Goal: Book appointment/travel/reservation

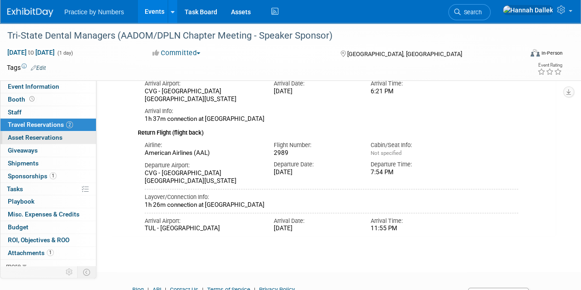
click at [46, 136] on span "Asset Reservations 0" at bounding box center [35, 137] width 55 height 7
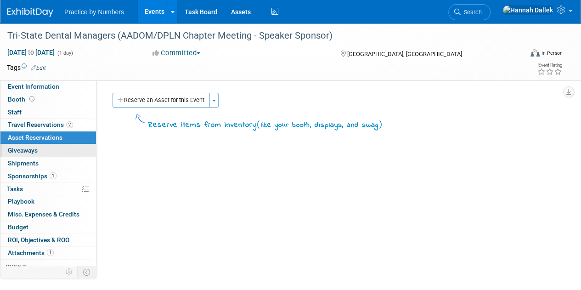
click at [45, 146] on link "0 Giveaways 0" at bounding box center [47, 150] width 95 height 12
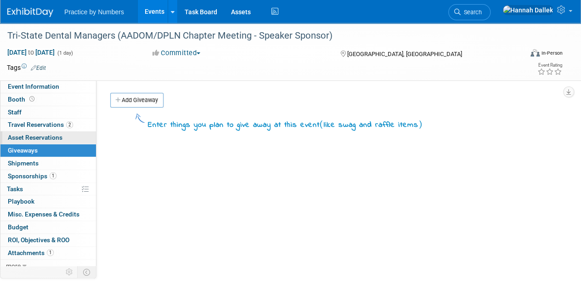
click at [45, 136] on span "Asset Reservations 0" at bounding box center [35, 137] width 55 height 7
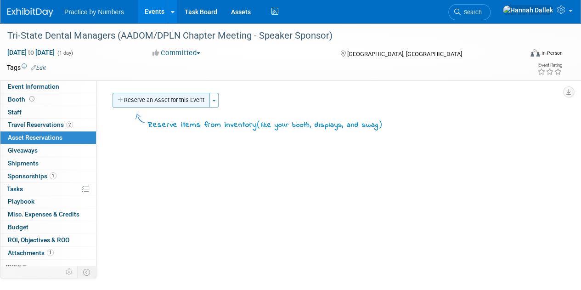
click at [126, 101] on button "Reserve an Asset for this Event" at bounding box center [160, 100] width 97 height 15
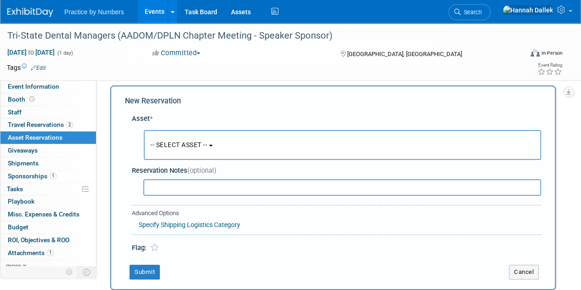
scroll to position [9, 0]
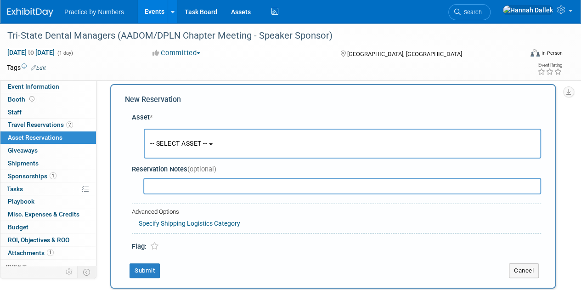
click at [218, 147] on button "-- SELECT ASSET --" at bounding box center [342, 144] width 397 height 30
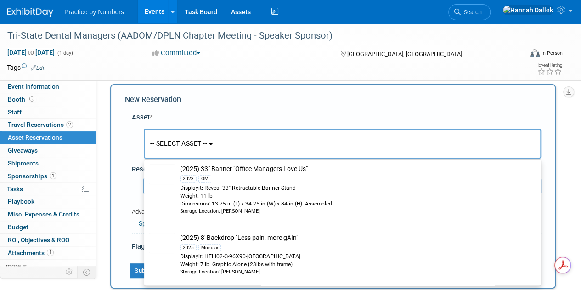
scroll to position [367, 0]
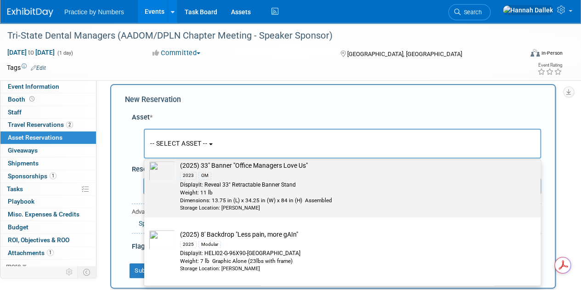
click at [277, 172] on div "2023 OM" at bounding box center [351, 175] width 342 height 11
click at [145, 159] on input "(2025) 33" Banner "Office Managers Love Us" 2023 OM Displayit: Reveal 33" Retra…" at bounding box center [143, 156] width 6 height 6
select select "10725848"
select select "9"
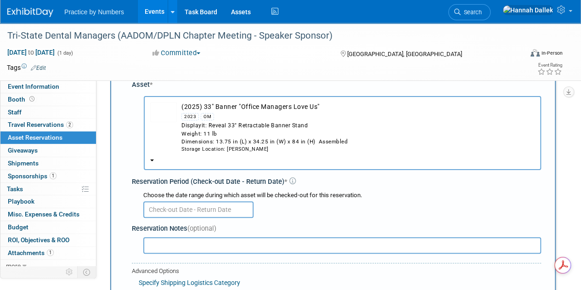
scroll to position [55, 0]
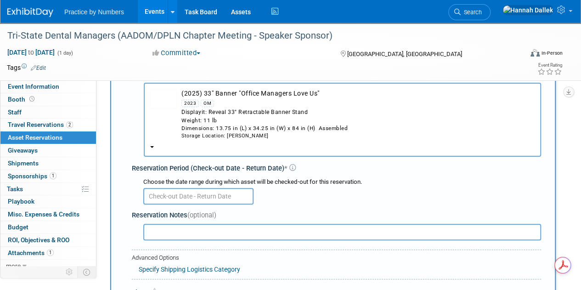
click at [185, 198] on input "text" at bounding box center [198, 196] width 110 height 17
click at [414, 67] on td at bounding box center [256, 67] width 421 height 9
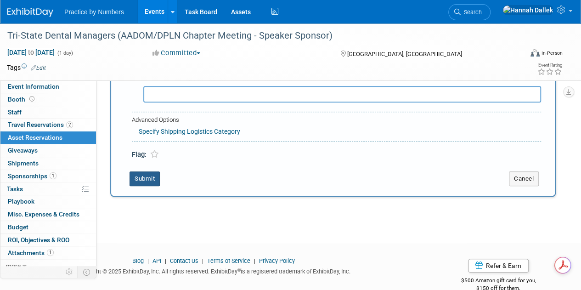
scroll to position [0, 0]
click at [142, 177] on button "Submit" at bounding box center [144, 178] width 30 height 15
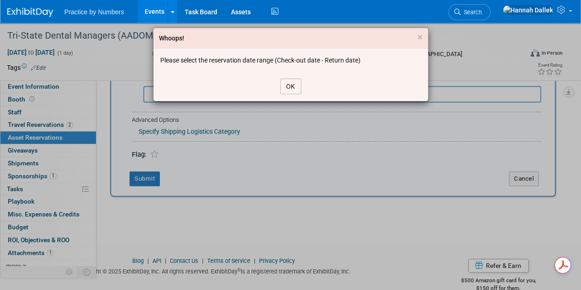
click at [294, 85] on button "OK" at bounding box center [290, 86] width 21 height 16
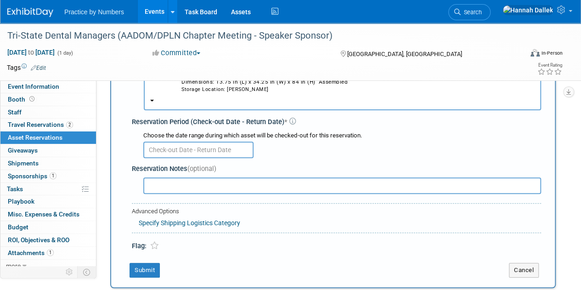
scroll to position [101, 0]
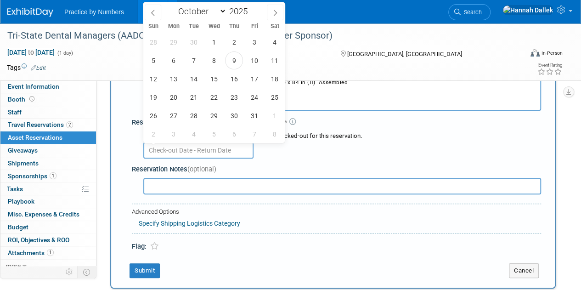
click at [175, 148] on input "text" at bounding box center [198, 150] width 110 height 17
click at [252, 61] on span "10" at bounding box center [254, 60] width 18 height 18
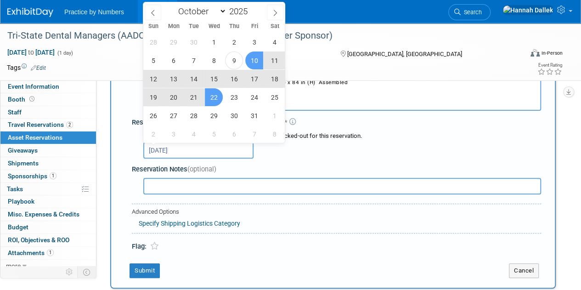
click at [212, 97] on span "22" at bounding box center [214, 97] width 18 height 18
type input "Oct 10, 2025 to Oct 22, 2025"
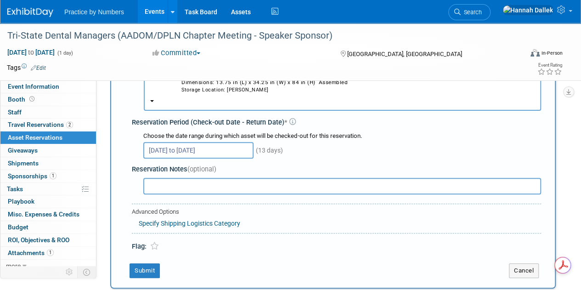
scroll to position [0, 0]
click at [147, 270] on button "Submit" at bounding box center [144, 270] width 30 height 15
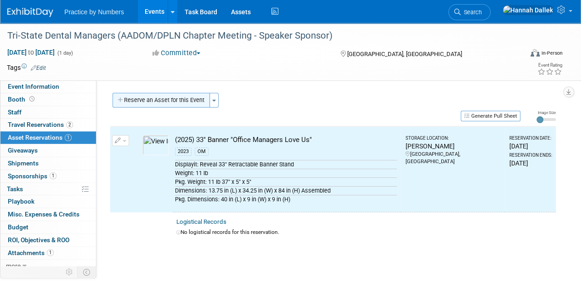
click at [151, 102] on button "Reserve an Asset for this Event" at bounding box center [160, 100] width 97 height 15
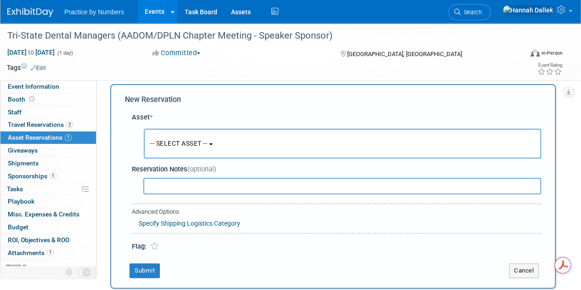
click at [167, 143] on span "-- SELECT ASSET --" at bounding box center [178, 143] width 57 height 7
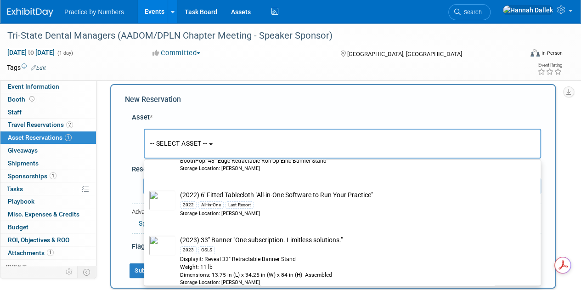
scroll to position [112, 0]
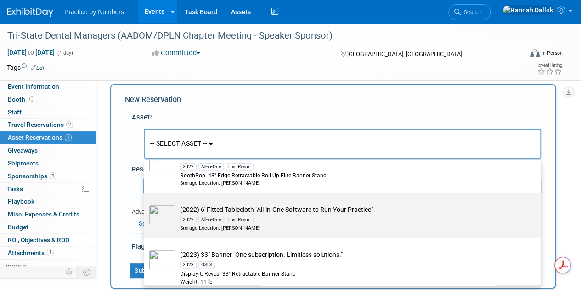
click at [283, 209] on td "(2022) 6' Fitted Tablecloth "All-in-One Software to Run Your Practice" 2022 All…" at bounding box center [348, 218] width 347 height 27
click at [145, 203] on input "(2022) 6' Fitted Tablecloth "All-in-One Software to Run Your Practice" 2022 All…" at bounding box center [143, 200] width 6 height 6
select select "10725836"
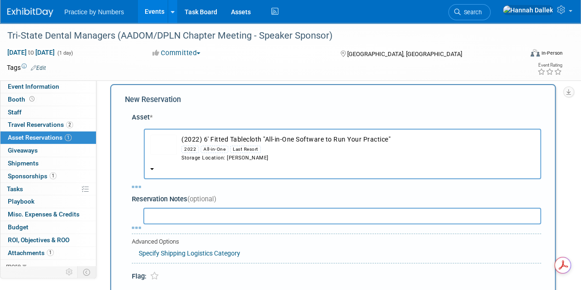
select select "9"
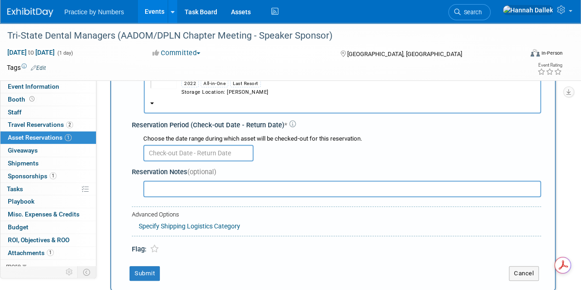
scroll to position [101, 0]
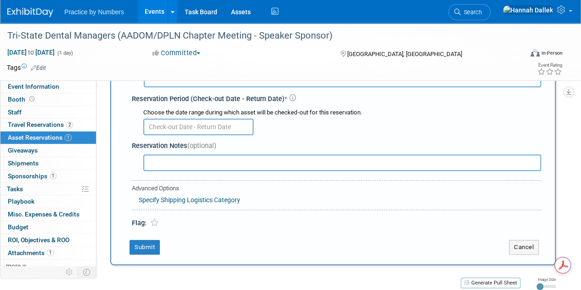
click at [211, 126] on input "text" at bounding box center [198, 126] width 110 height 17
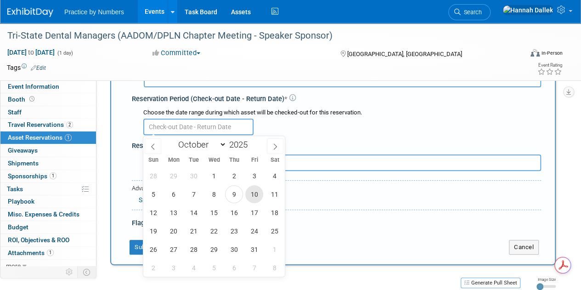
click at [257, 193] on span "10" at bounding box center [254, 194] width 18 height 18
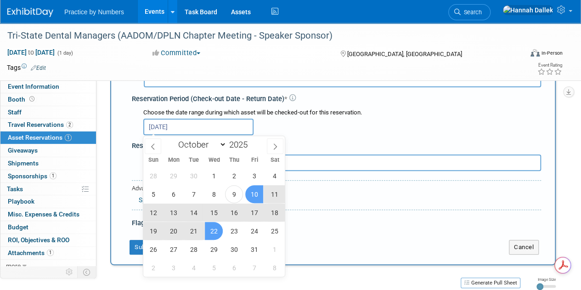
click at [219, 230] on span "22" at bounding box center [214, 231] width 18 height 18
type input "Oct 10, 2025 to Oct 22, 2025"
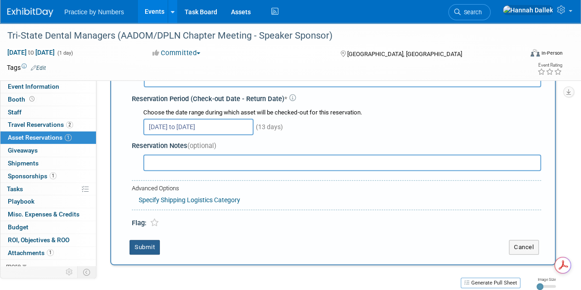
click at [145, 248] on button "Submit" at bounding box center [144, 247] width 30 height 15
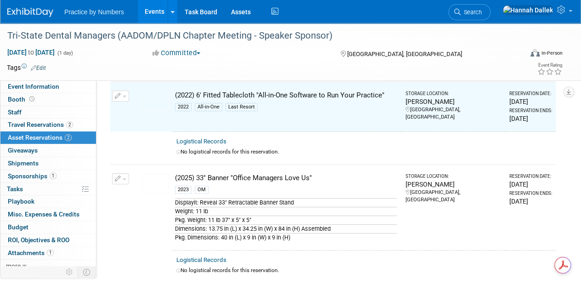
scroll to position [11, 0]
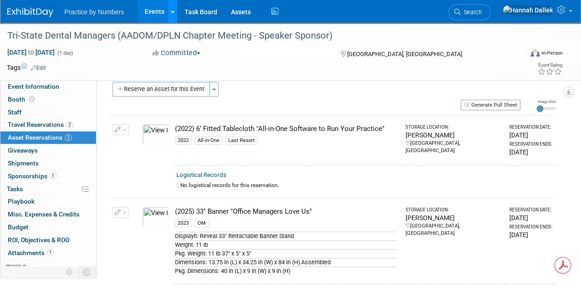
click at [173, 13] on icon at bounding box center [173, 12] width 4 height 6
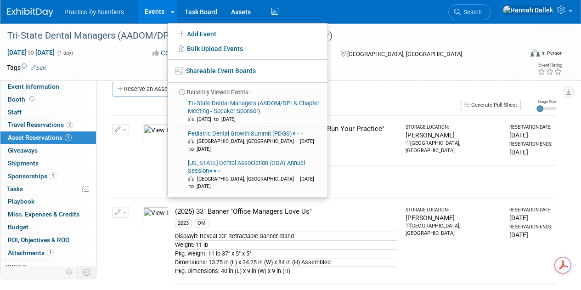
drag, startPoint x: 201, startPoint y: 133, endPoint x: 155, endPoint y: 8, distance: 133.0
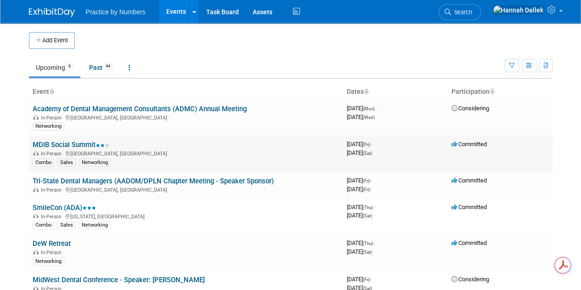
click at [75, 144] on link "MDIB Social Summit" at bounding box center [71, 144] width 77 height 8
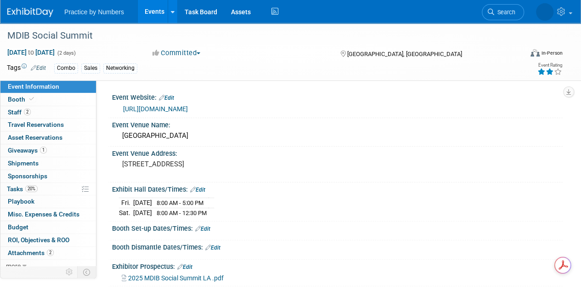
click at [177, 110] on link "https://mommydibs.com/events/2025-mdib-social-summit-la/" at bounding box center [155, 108] width 65 height 7
drag, startPoint x: 193, startPoint y: 172, endPoint x: 122, endPoint y: 167, distance: 71.3
click at [122, 167] on pre "2025 Avenue of the Stars Los Angeles, CA 92648" at bounding box center [206, 164] width 168 height 8
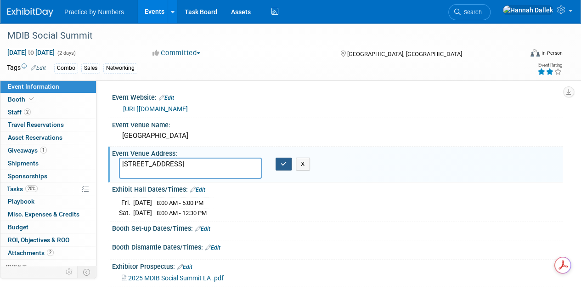
click at [284, 164] on icon "button" at bounding box center [283, 164] width 6 height 6
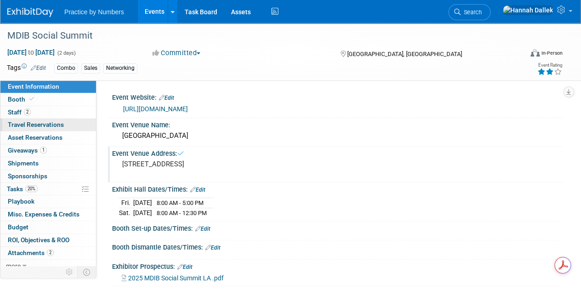
click at [21, 125] on span "Travel Reservations 0" at bounding box center [36, 124] width 56 height 7
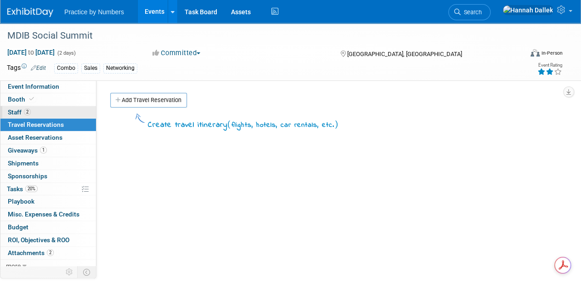
click at [39, 113] on link "2 Staff 2" at bounding box center [47, 112] width 95 height 12
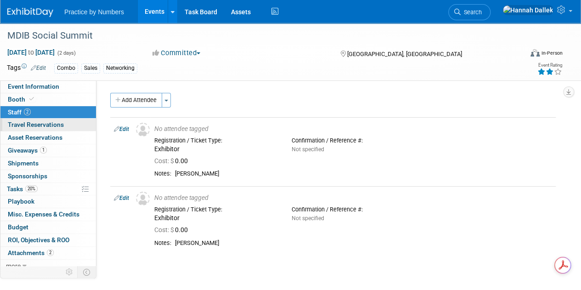
click at [29, 126] on span "Travel Reservations 0" at bounding box center [36, 124] width 56 height 7
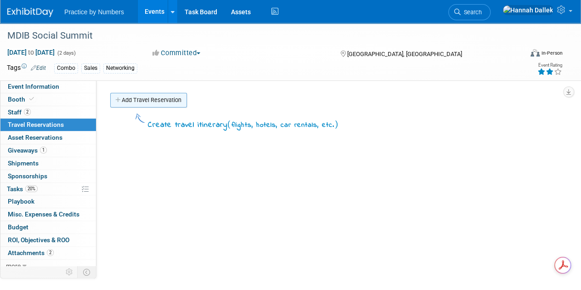
click at [128, 101] on link "Add Travel Reservation" at bounding box center [148, 100] width 77 height 15
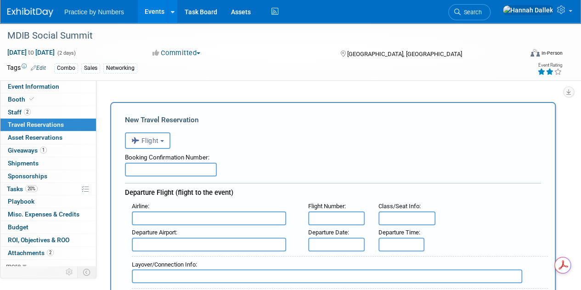
click at [157, 168] on input "text" at bounding box center [171, 169] width 92 height 14
paste input "FAHLNA"
type input "FAHLNA"
click at [163, 221] on input "text" at bounding box center [209, 218] width 154 height 14
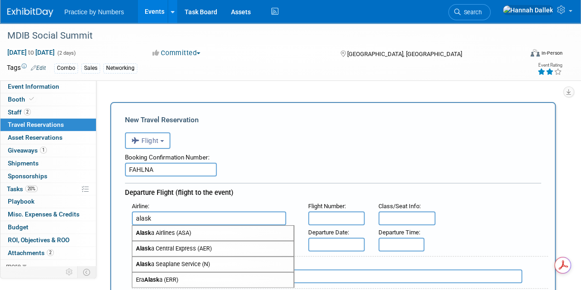
click at [172, 230] on span "Alask a Airlines (ASA)" at bounding box center [212, 232] width 161 height 15
type input "Alaska Airlines (ASA)"
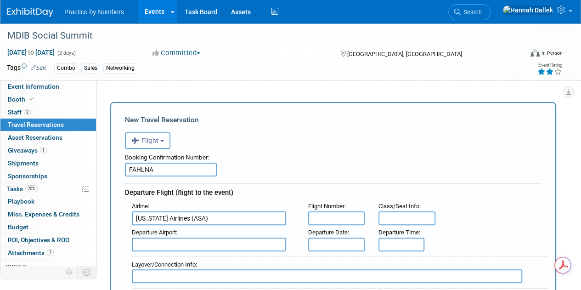
click at [335, 219] on input "text" at bounding box center [336, 218] width 56 height 14
paste input "1468"
type input "1468"
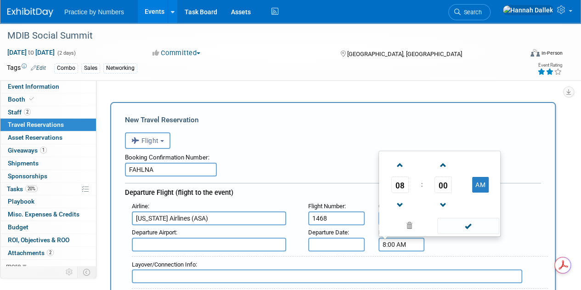
click at [395, 247] on input "8:00 AM" at bounding box center [401, 244] width 46 height 14
click at [400, 183] on span "08" at bounding box center [399, 184] width 17 height 17
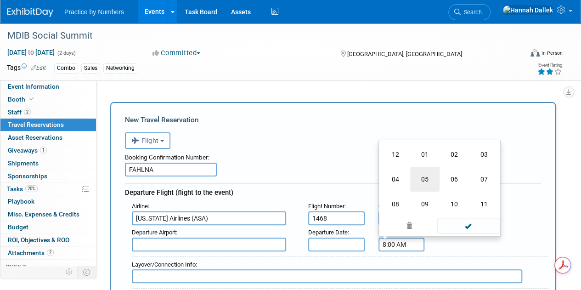
click at [421, 179] on td "05" at bounding box center [424, 179] width 29 height 25
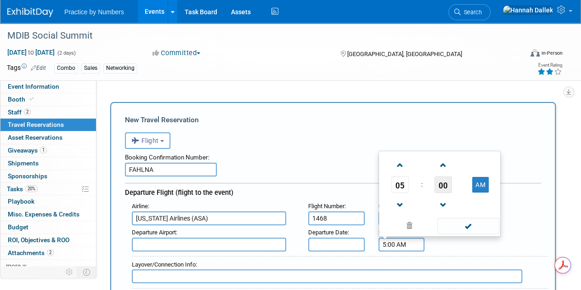
click at [440, 183] on span "00" at bounding box center [442, 184] width 17 height 17
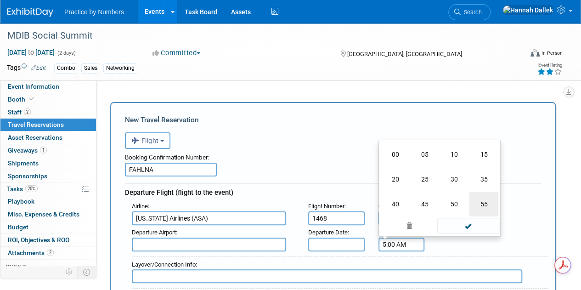
click at [482, 201] on td "55" at bounding box center [483, 203] width 29 height 25
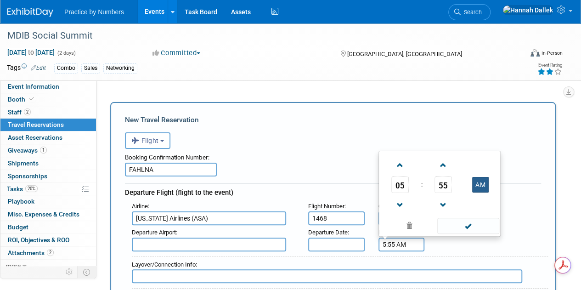
click at [484, 184] on button "AM" at bounding box center [480, 185] width 17 height 16
type input "5:55 PM"
click at [476, 225] on span at bounding box center [468, 226] width 62 height 16
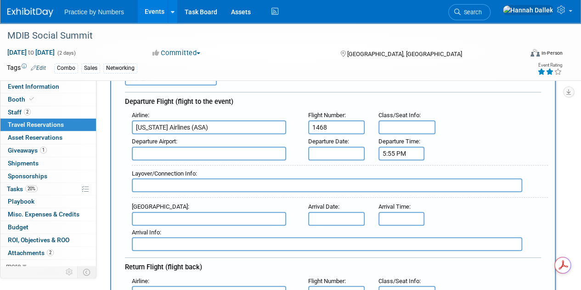
scroll to position [92, 0]
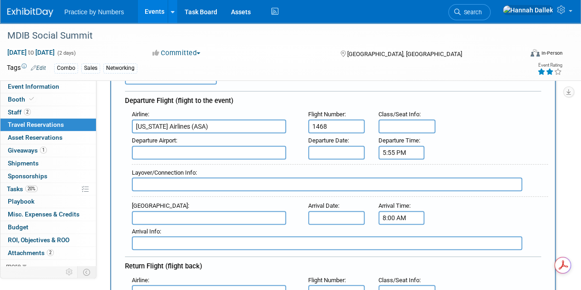
click at [404, 218] on input "8:00 AM" at bounding box center [401, 218] width 46 height 14
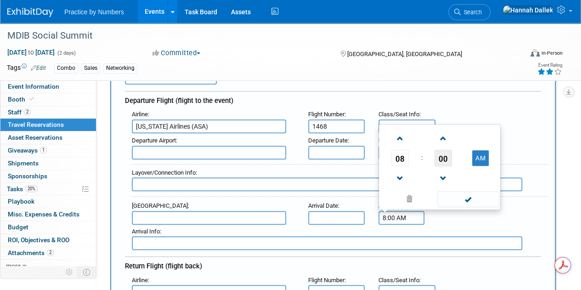
click at [440, 162] on span "00" at bounding box center [442, 158] width 17 height 17
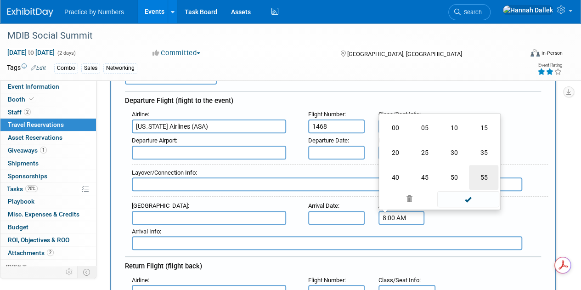
click at [482, 175] on td "55" at bounding box center [483, 177] width 29 height 25
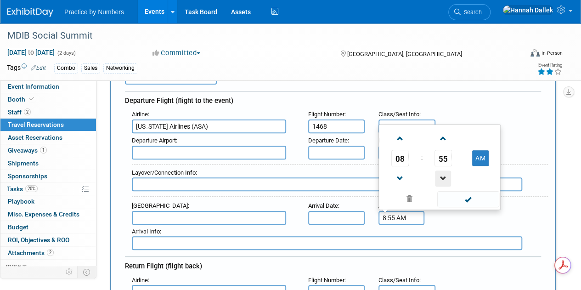
click at [447, 178] on span at bounding box center [443, 178] width 16 height 16
click at [486, 158] on button "AM" at bounding box center [480, 158] width 17 height 16
type input "8:54 PM"
click at [468, 203] on span at bounding box center [468, 199] width 62 height 16
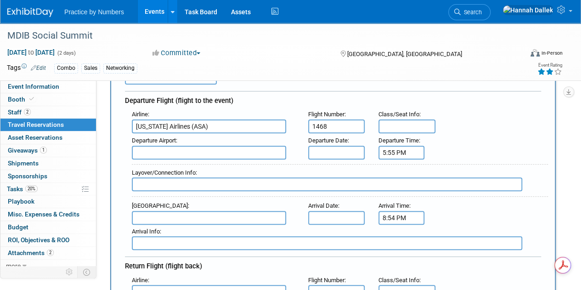
click at [281, 151] on input "text" at bounding box center [209, 152] width 154 height 14
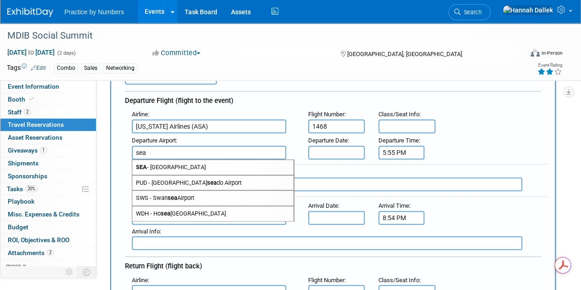
click at [218, 161] on span "SEA - Seattle Tacoma International Airport" at bounding box center [212, 167] width 161 height 15
type input "SEA - Seattle Tacoma International Airport"
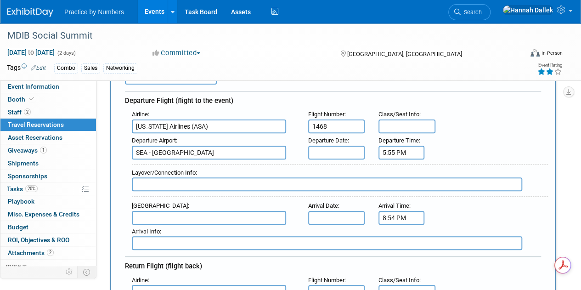
click at [329, 153] on input "text" at bounding box center [336, 152] width 56 height 14
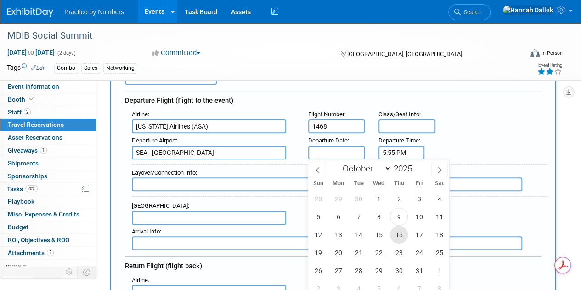
click at [399, 232] on span "16" at bounding box center [399, 234] width 18 height 18
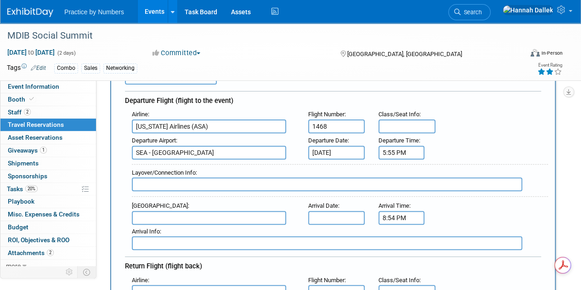
click at [346, 154] on input "Oct 16, 2025" at bounding box center [336, 152] width 56 height 14
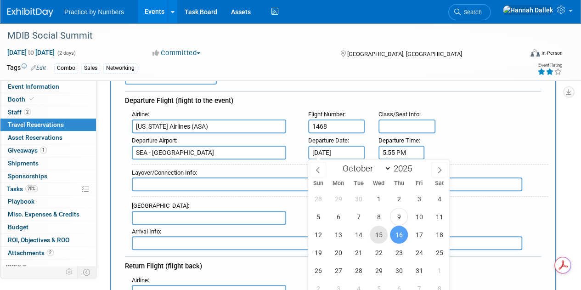
click at [382, 234] on span "15" at bounding box center [378, 234] width 18 height 18
type input "Oct 15, 2025"
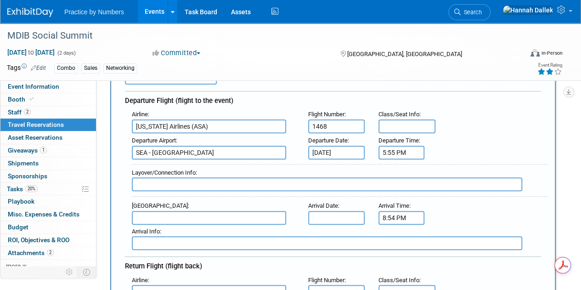
click at [163, 214] on input "text" at bounding box center [209, 218] width 154 height 14
click at [168, 231] on span "LAX - Los Angeles International Airport" at bounding box center [212, 232] width 161 height 15
type input "LAX - Los Angeles International Airport"
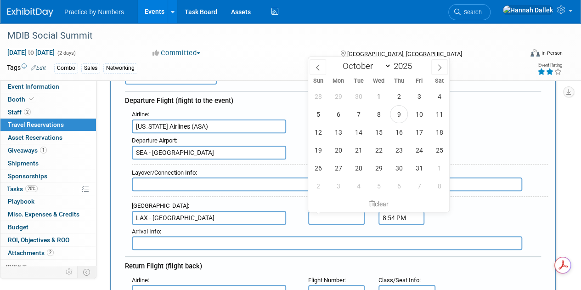
click at [352, 216] on input "text" at bounding box center [336, 218] width 56 height 14
click at [381, 135] on span "15" at bounding box center [378, 132] width 18 height 18
type input "Oct 15, 2025"
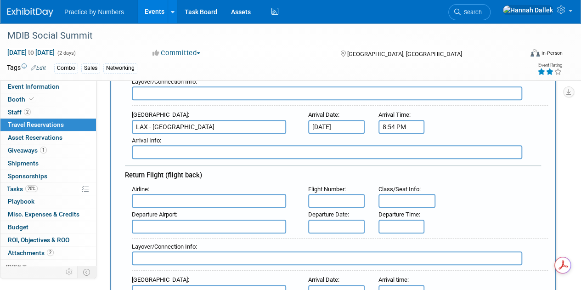
scroll to position [184, 0]
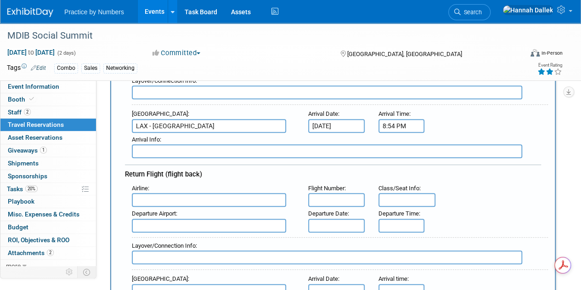
click at [252, 201] on input "text" at bounding box center [209, 200] width 154 height 14
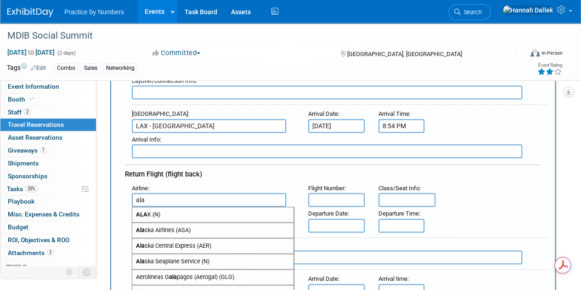
click at [201, 228] on span "Ala ska Airlines (ASA)" at bounding box center [212, 230] width 161 height 15
type input "Alaska Airlines (ASA)"
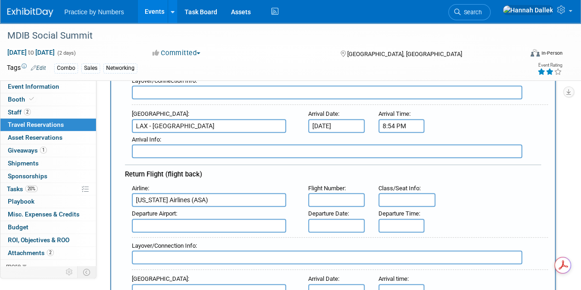
click at [351, 198] on input "text" at bounding box center [336, 200] width 56 height 14
paste input "1147"
type input "1147"
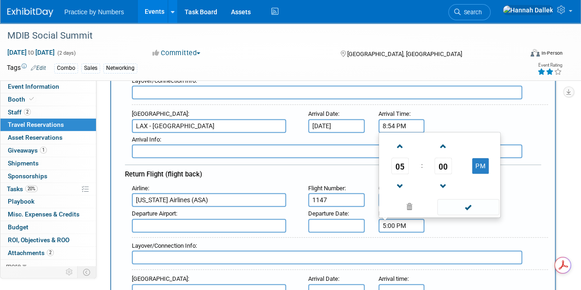
click at [389, 222] on input "5:00 PM" at bounding box center [401, 225] width 46 height 14
click at [397, 158] on span "05" at bounding box center [399, 165] width 17 height 17
click at [485, 131] on td "03" at bounding box center [483, 135] width 29 height 25
click at [444, 165] on span "00" at bounding box center [442, 165] width 17 height 17
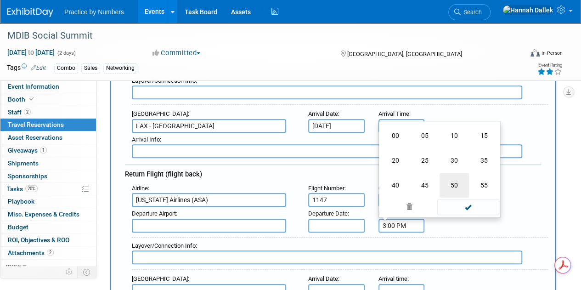
click at [458, 178] on td "50" at bounding box center [453, 185] width 29 height 25
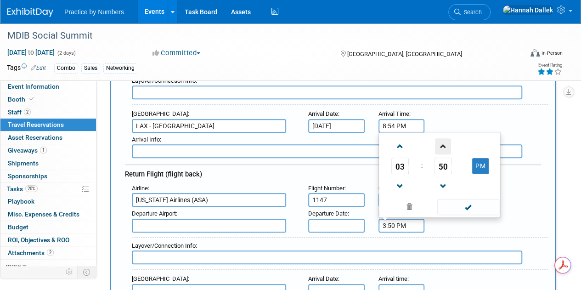
click at [449, 147] on span at bounding box center [443, 146] width 16 height 16
type input "3:52 PM"
click at [458, 203] on span at bounding box center [468, 207] width 62 height 16
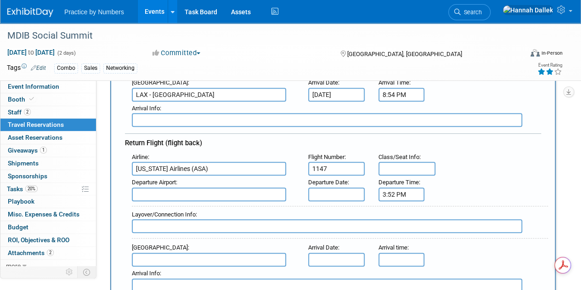
scroll to position [229, 0]
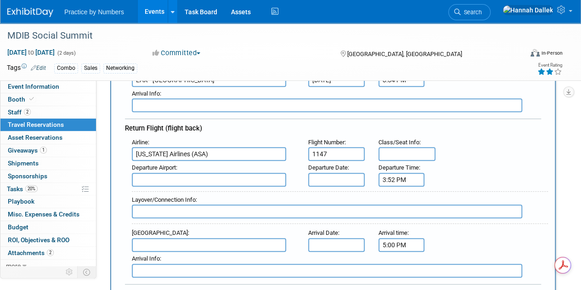
click at [385, 240] on input "5:00 PM" at bounding box center [401, 245] width 46 height 14
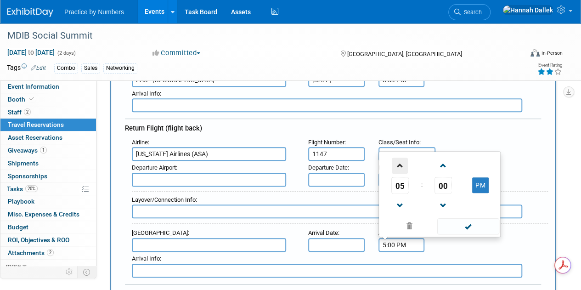
click at [399, 167] on span at bounding box center [399, 165] width 16 height 16
click at [440, 180] on span "00" at bounding box center [442, 185] width 17 height 17
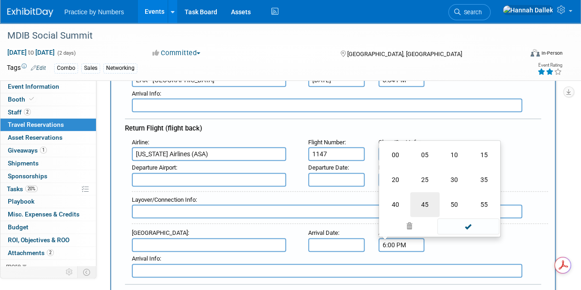
click at [420, 203] on td "45" at bounding box center [424, 204] width 29 height 25
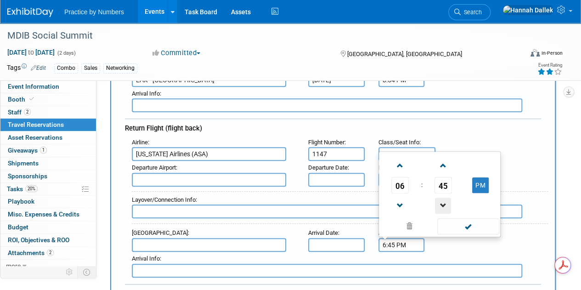
click at [441, 198] on span at bounding box center [443, 205] width 16 height 16
type input "6:42 PM"
click at [467, 225] on span at bounding box center [468, 226] width 62 height 16
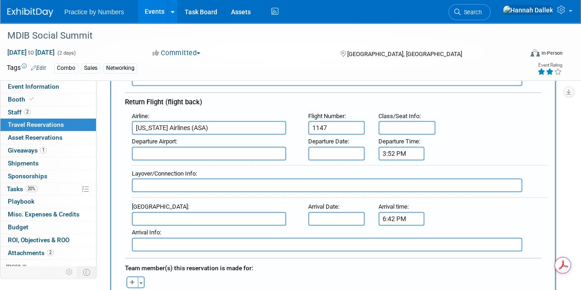
scroll to position [275, 0]
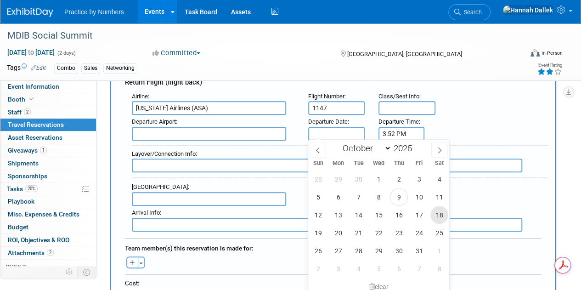
click at [441, 212] on span "18" at bounding box center [439, 215] width 18 height 18
type input "Oct 18, 2025"
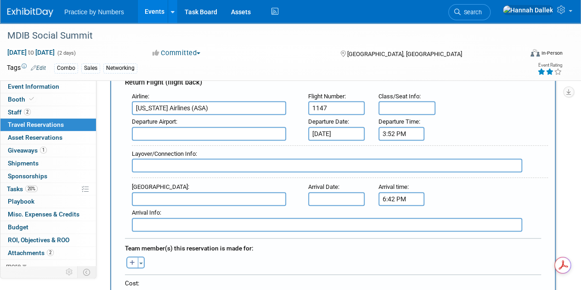
click at [356, 193] on input "text" at bounding box center [336, 199] width 56 height 14
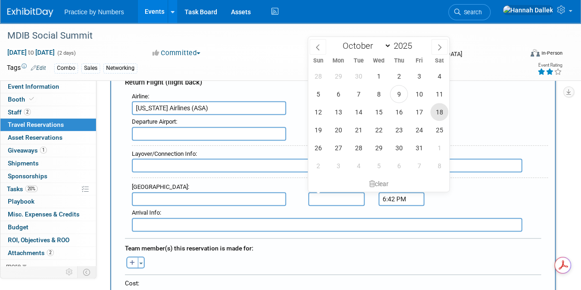
click at [440, 114] on span "18" at bounding box center [439, 112] width 18 height 18
type input "Oct 18, 2025"
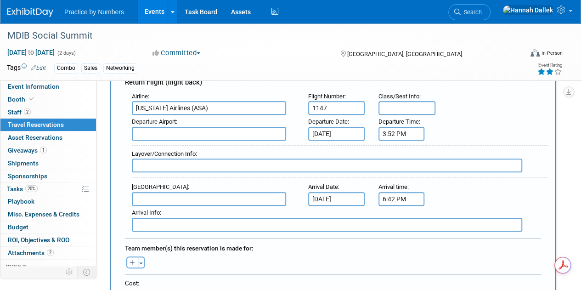
click at [229, 196] on input "text" at bounding box center [209, 199] width 154 height 14
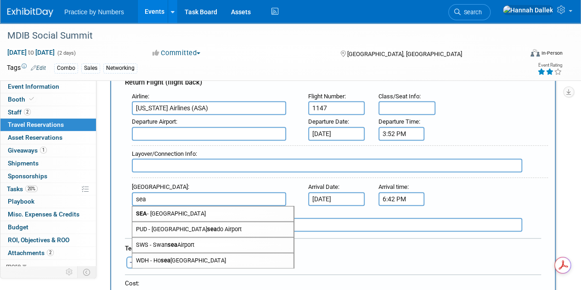
click at [203, 210] on span "SEA - Seattle Tacoma International Airport" at bounding box center [212, 213] width 161 height 15
type input "SEA - Seattle Tacoma International Airport"
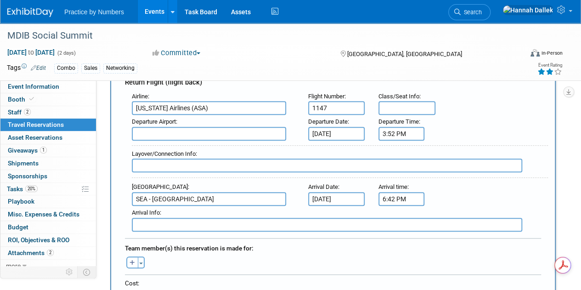
click at [187, 133] on input "text" at bounding box center [209, 134] width 154 height 14
click at [183, 145] on span "LAX - Los Angeles International Airport" at bounding box center [212, 148] width 161 height 15
type input "LAX - Los Angeles International Airport"
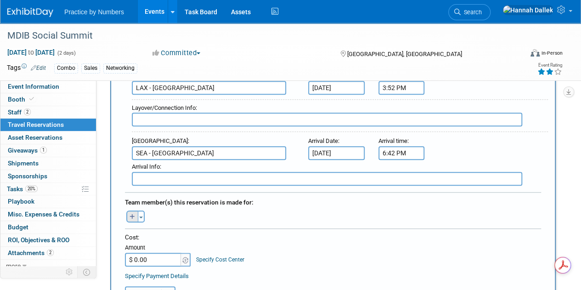
scroll to position [0, 0]
click at [131, 214] on icon "button" at bounding box center [132, 217] width 6 height 6
select select
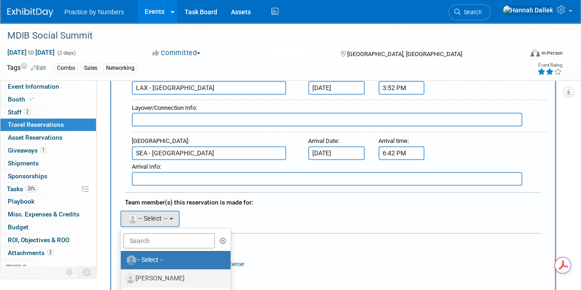
click at [147, 275] on label "Aditi Agarwal" at bounding box center [173, 278] width 96 height 15
click at [122, 275] on input "Aditi Agarwal" at bounding box center [119, 277] width 6 height 6
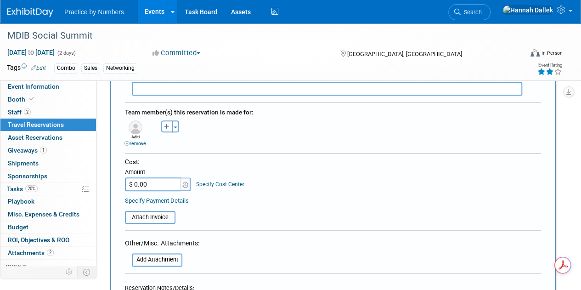
scroll to position [413, 0]
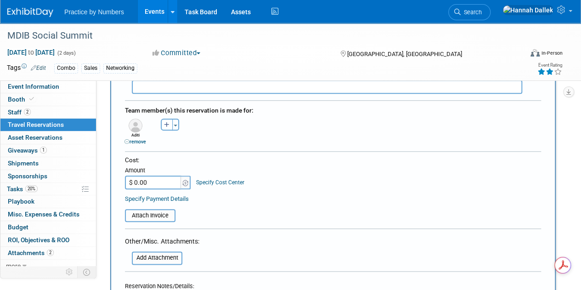
click at [154, 181] on input "$ 0.00" at bounding box center [153, 182] width 57 height 14
paste input "175.1"
type input "$ 175.10"
click at [224, 202] on table "Attach Invoice" at bounding box center [333, 211] width 416 height 21
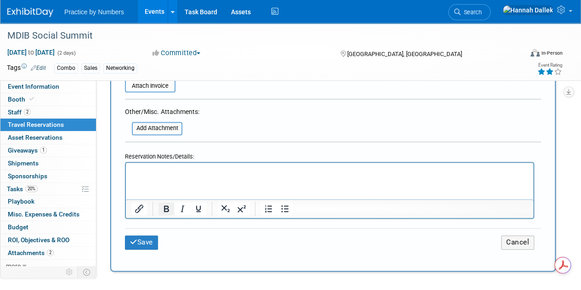
scroll to position [551, 0]
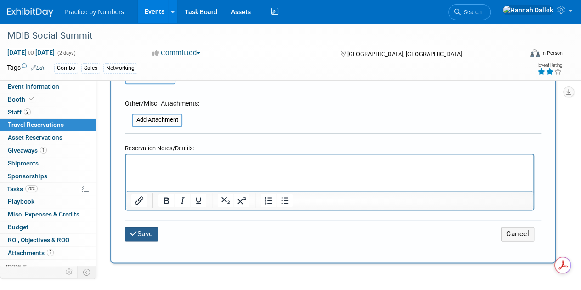
click at [148, 228] on button "Save" at bounding box center [141, 234] width 33 height 14
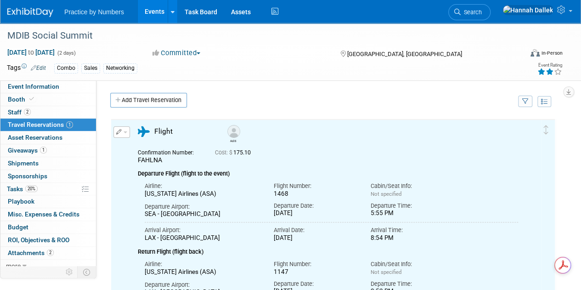
scroll to position [0, 0]
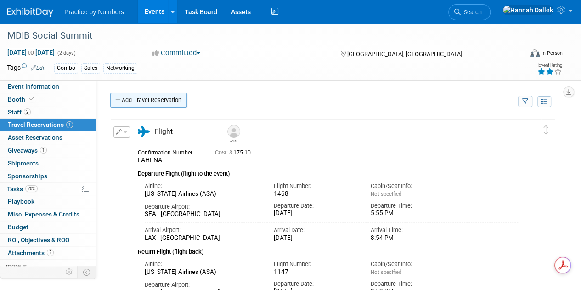
click at [117, 98] on icon at bounding box center [118, 100] width 6 height 6
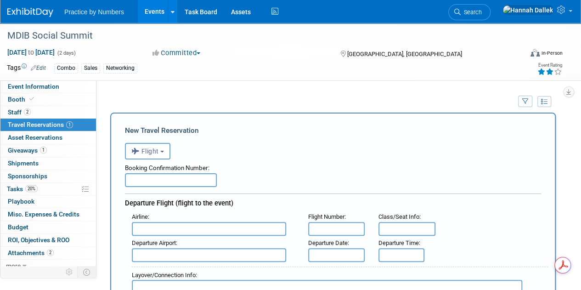
click at [193, 179] on input "text" at bounding box center [171, 180] width 92 height 14
paste input "N5QPPK"
type input "N5QPPK"
click at [161, 228] on input "text" at bounding box center [209, 229] width 154 height 14
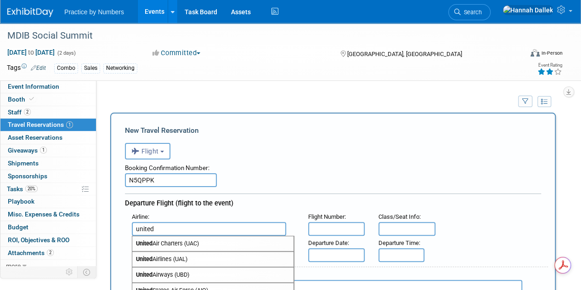
click at [168, 257] on span "United Airlines (UAL)" at bounding box center [212, 259] width 161 height 15
type input "United Airlines (UAL)"
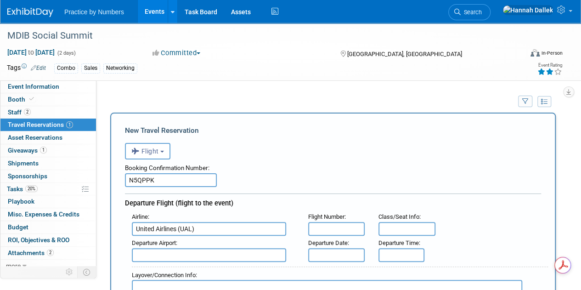
click at [270, 254] on input "text" at bounding box center [209, 255] width 154 height 14
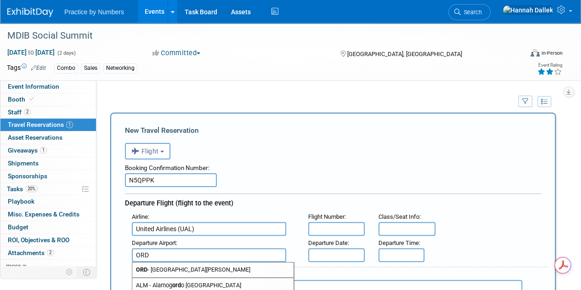
click at [263, 268] on span "ORD - Chicago O'Hare International Airport" at bounding box center [212, 269] width 161 height 15
type input "ORD - Chicago O&#39;Hare International Airport"
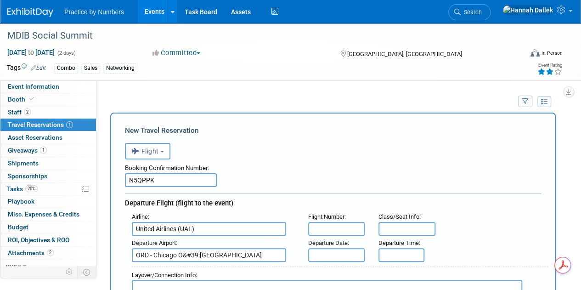
click at [331, 257] on input "text" at bounding box center [336, 255] width 56 height 14
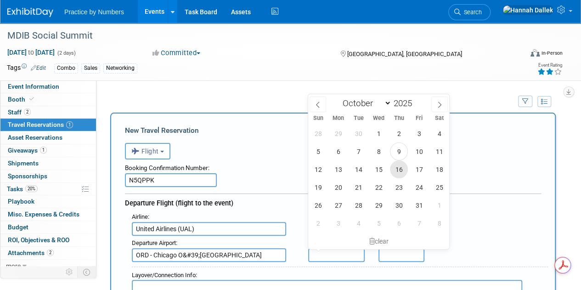
click at [401, 170] on span "16" at bounding box center [399, 169] width 18 height 18
type input "Oct 16, 2025"
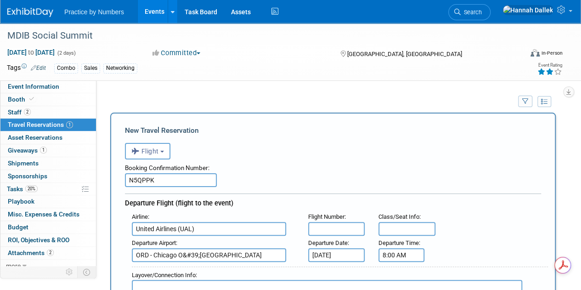
click at [404, 251] on input "8:00 AM" at bounding box center [401, 255] width 46 height 14
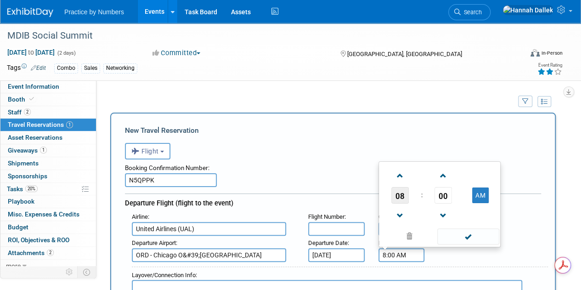
click at [396, 192] on span "08" at bounding box center [399, 195] width 17 height 17
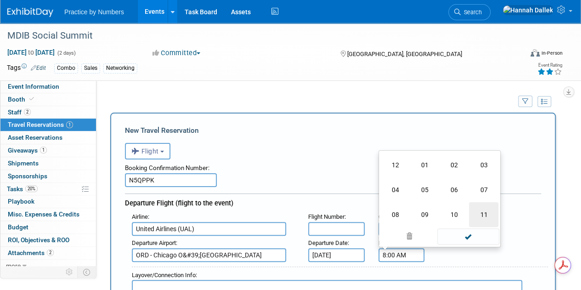
click at [481, 212] on td "11" at bounding box center [483, 214] width 29 height 25
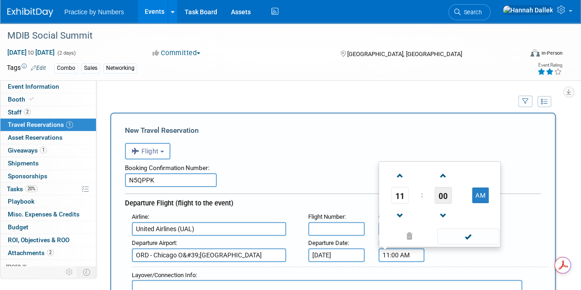
click at [445, 195] on span "00" at bounding box center [442, 195] width 17 height 17
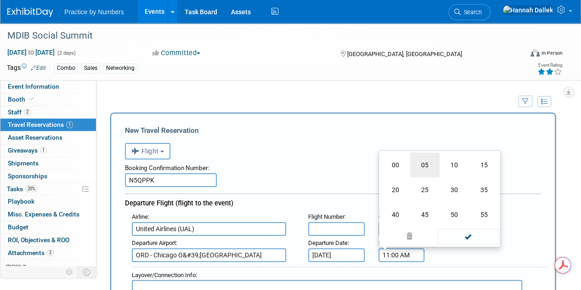
click at [425, 168] on td "05" at bounding box center [424, 164] width 29 height 25
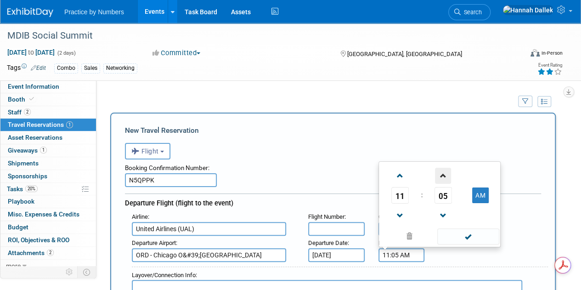
click at [443, 179] on span at bounding box center [443, 176] width 16 height 16
type input "11:06 AM"
click at [468, 237] on span at bounding box center [468, 236] width 62 height 16
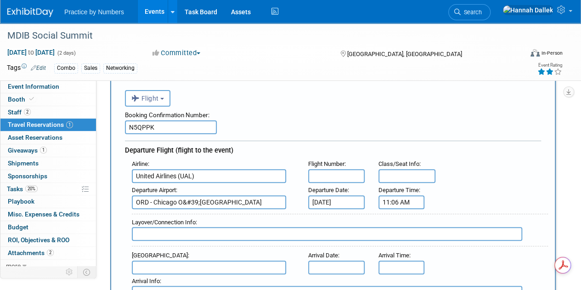
scroll to position [92, 0]
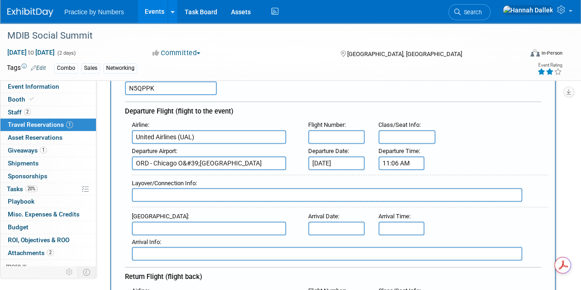
click at [197, 224] on input "text" at bounding box center [209, 228] width 154 height 14
click at [164, 243] on span "LAX - Los Angeles International Airport" at bounding box center [212, 242] width 161 height 15
type input "LAX - Los Angeles International Airport"
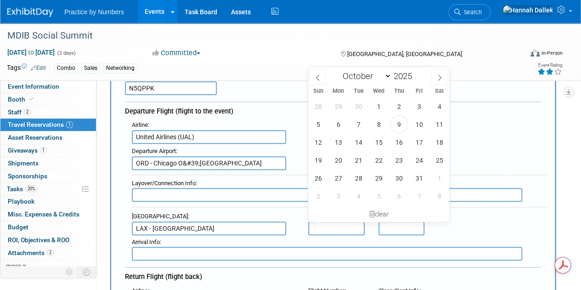
click at [328, 226] on input "text" at bounding box center [336, 228] width 56 height 14
click at [400, 144] on span "16" at bounding box center [399, 142] width 18 height 18
type input "Oct 16, 2025"
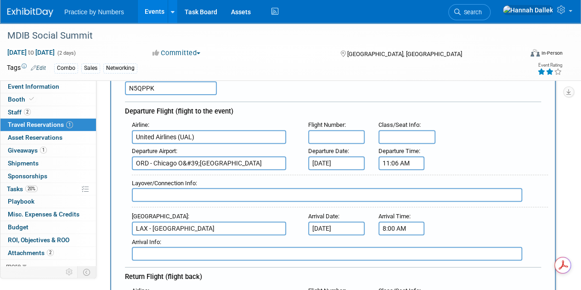
click at [400, 225] on input "8:00 AM" at bounding box center [401, 228] width 46 height 14
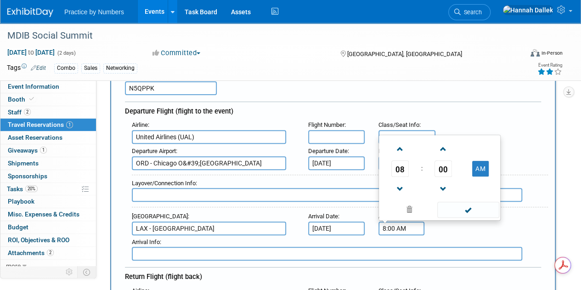
click at [394, 165] on span "08" at bounding box center [399, 168] width 17 height 17
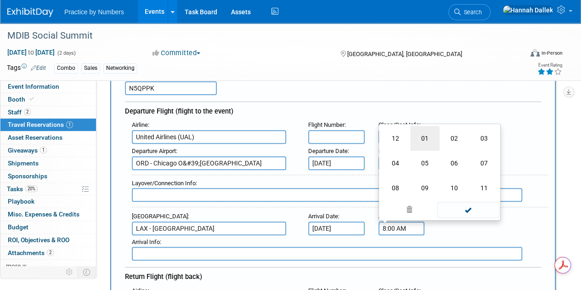
click at [432, 138] on td "01" at bounding box center [424, 138] width 29 height 25
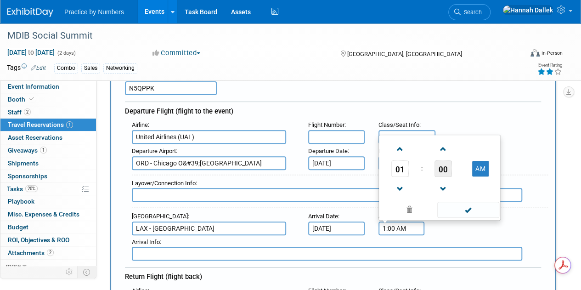
click at [443, 166] on span "00" at bounding box center [442, 168] width 17 height 17
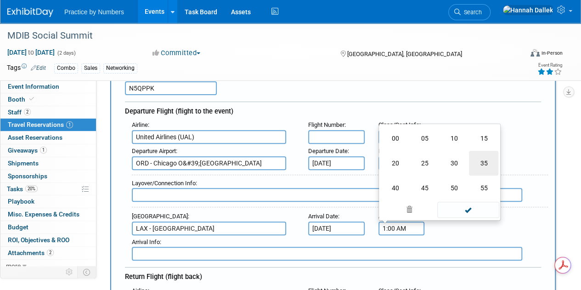
click at [490, 161] on td "35" at bounding box center [483, 163] width 29 height 25
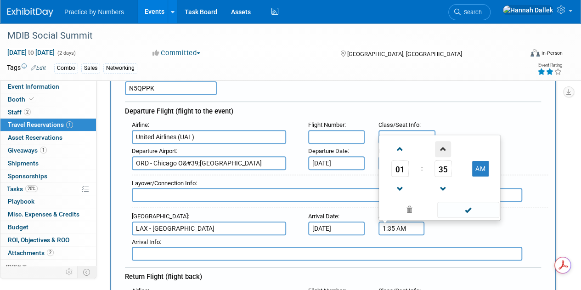
click at [441, 147] on span at bounding box center [443, 149] width 16 height 16
click at [470, 212] on span at bounding box center [468, 209] width 62 height 16
click at [416, 226] on input "1:37 AM" at bounding box center [401, 228] width 46 height 14
click at [478, 173] on button "AM" at bounding box center [480, 169] width 17 height 16
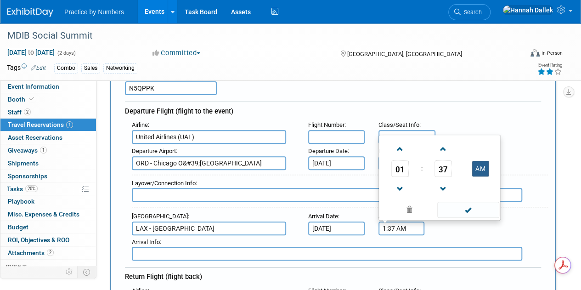
type input "1:37 PM"
click at [478, 209] on span at bounding box center [468, 209] width 62 height 16
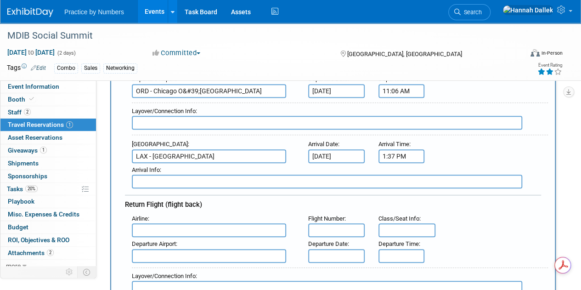
scroll to position [184, 0]
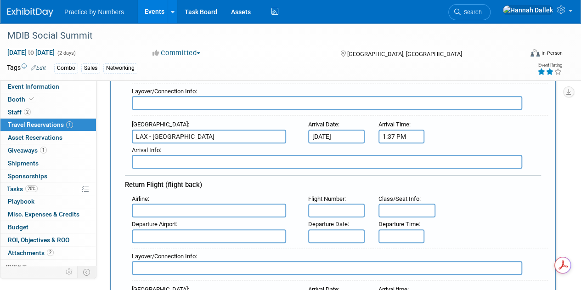
click at [177, 213] on input "text" at bounding box center [209, 210] width 154 height 14
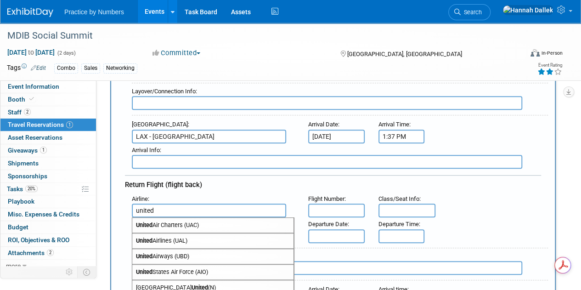
click at [177, 237] on span "United Airlines (UAL)" at bounding box center [212, 240] width 161 height 15
type input "United Airlines (UAL)"
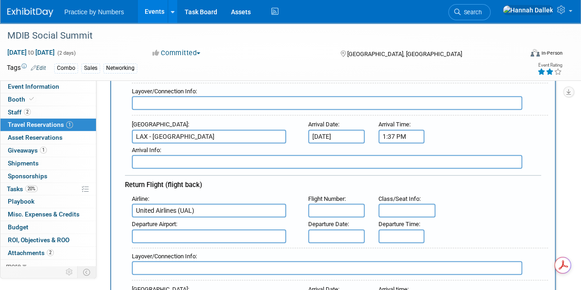
click at [278, 234] on input "text" at bounding box center [209, 236] width 154 height 14
click at [235, 249] on span "LAX - Los Angeles International Airport" at bounding box center [212, 250] width 161 height 15
type input "LAX - Los Angeles International Airport"
click at [330, 232] on input "text" at bounding box center [336, 236] width 56 height 14
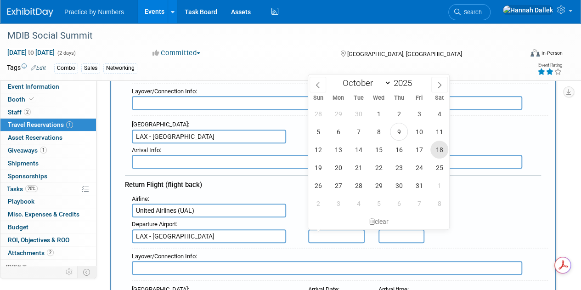
click at [439, 147] on span "18" at bounding box center [439, 149] width 18 height 18
type input "Oct 18, 2025"
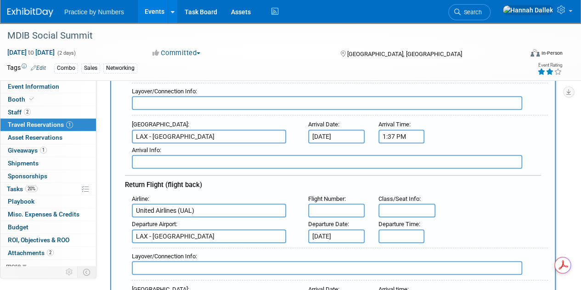
type input "5:00 PM"
click at [406, 235] on input "5:00 PM" at bounding box center [401, 236] width 46 height 14
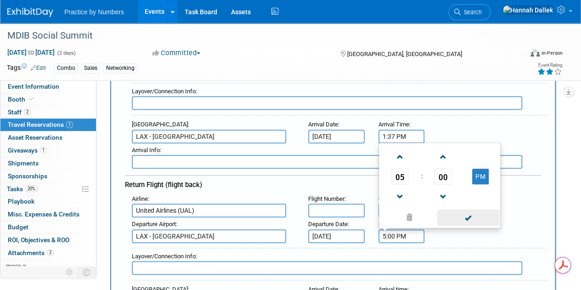
click at [461, 212] on span at bounding box center [468, 217] width 62 height 16
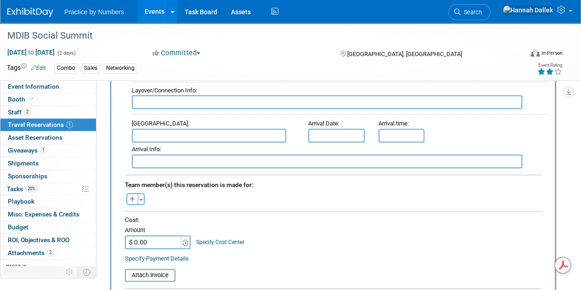
scroll to position [367, 0]
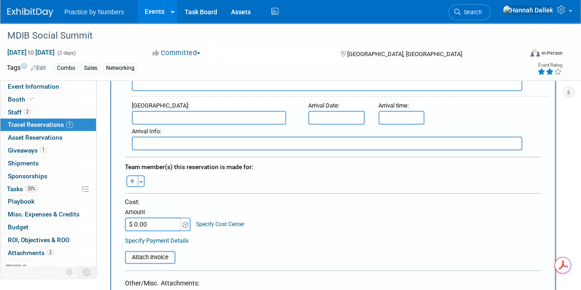
click at [394, 114] on input "text" at bounding box center [401, 118] width 46 height 14
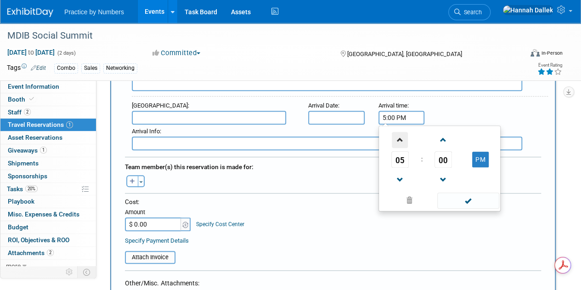
click at [400, 139] on span at bounding box center [399, 140] width 16 height 16
click at [401, 157] on span "07" at bounding box center [399, 159] width 17 height 17
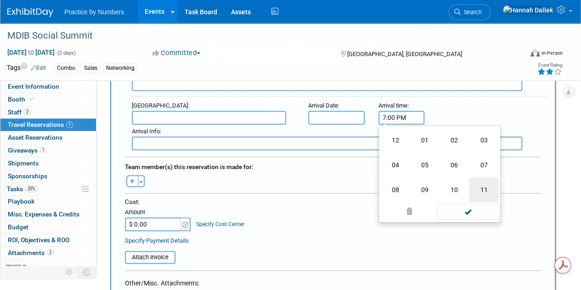
click at [480, 186] on td "11" at bounding box center [483, 189] width 29 height 25
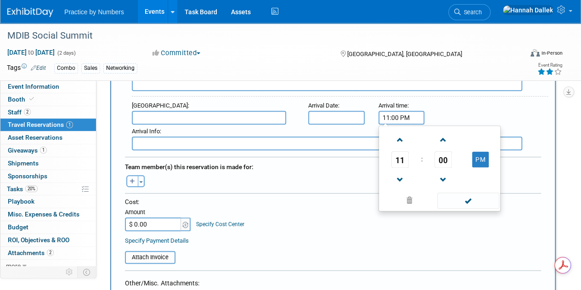
click at [450, 155] on span "00" at bounding box center [442, 159] width 17 height 17
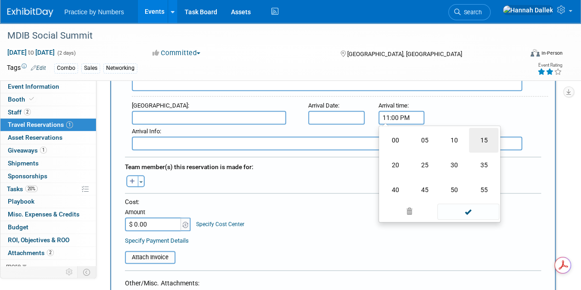
click at [483, 137] on td "15" at bounding box center [483, 140] width 29 height 25
type input "11:15 PM"
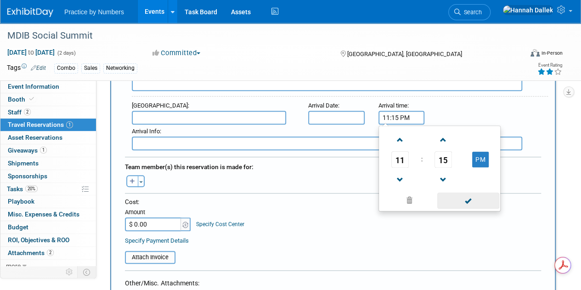
click at [471, 198] on span at bounding box center [468, 200] width 62 height 16
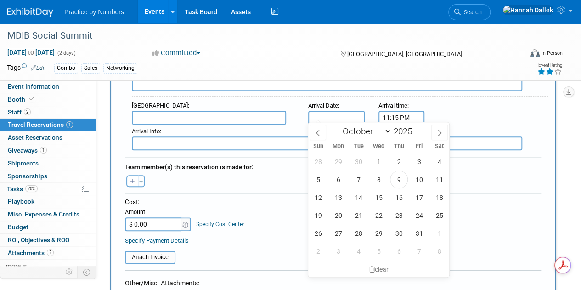
click at [324, 112] on input "text" at bounding box center [336, 118] width 56 height 14
click at [438, 199] on span "18" at bounding box center [439, 197] width 18 height 18
type input "Oct 18, 2025"
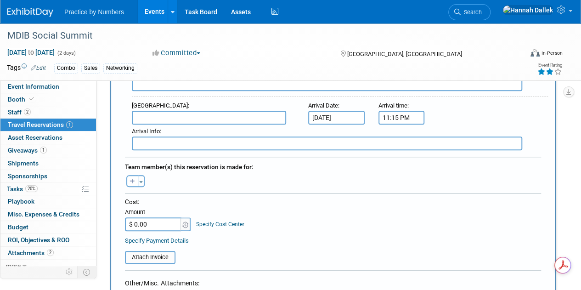
click at [230, 116] on input "text" at bounding box center [209, 118] width 154 height 14
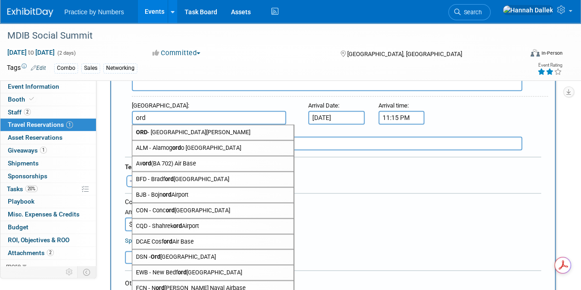
click at [237, 127] on span "ORD - Chicago O'Hare International Airport" at bounding box center [212, 132] width 161 height 15
type input "ORD - Chicago O&#39;Hare International Airport"
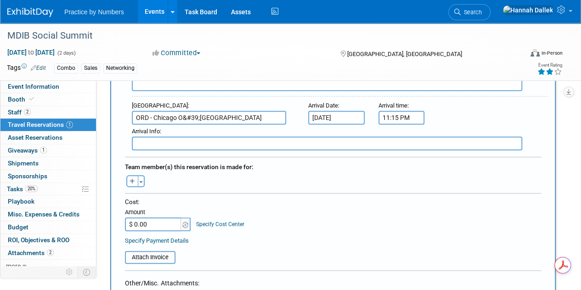
click at [135, 179] on icon "button" at bounding box center [132, 182] width 6 height 6
select select
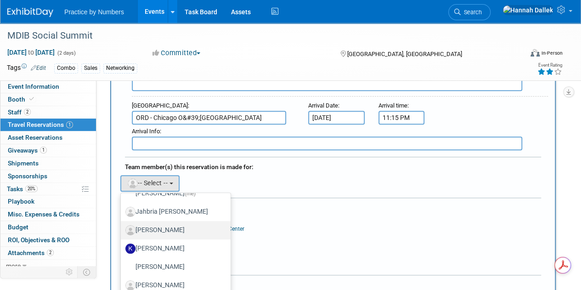
scroll to position [138, 0]
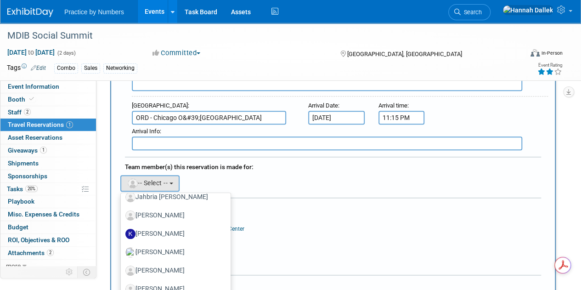
click at [316, 179] on div "Aditi remove Andre remove Brittany remove" at bounding box center [333, 182] width 430 height 19
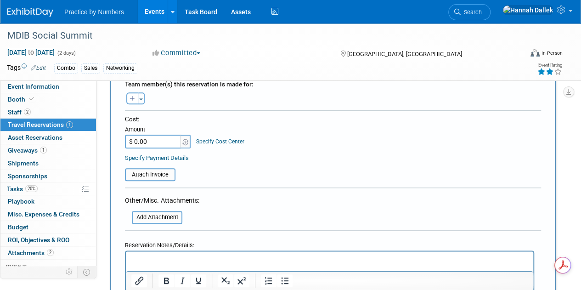
scroll to position [459, 0]
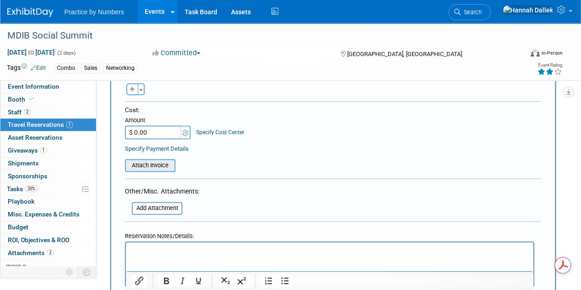
click at [145, 162] on input "file" at bounding box center [119, 165] width 109 height 11
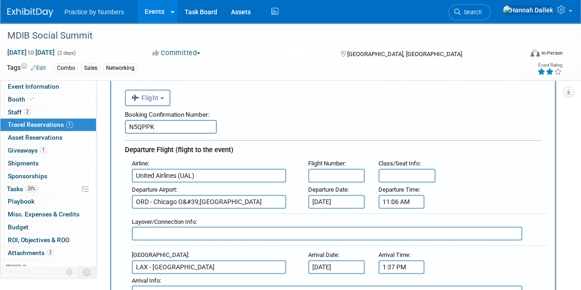
scroll to position [46, 0]
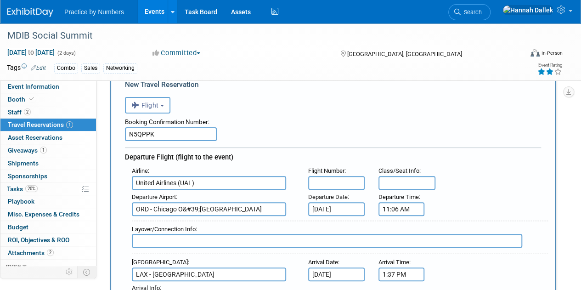
drag, startPoint x: 173, startPoint y: 134, endPoint x: 119, endPoint y: 134, distance: 53.7
click at [282, 126] on div "Booking Confirmation Number:" at bounding box center [333, 120] width 416 height 14
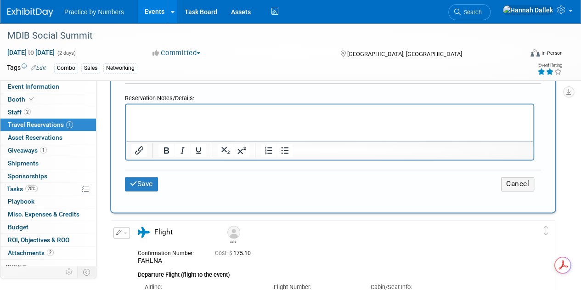
scroll to position [0, 0]
click at [151, 177] on button "Save" at bounding box center [141, 184] width 33 height 14
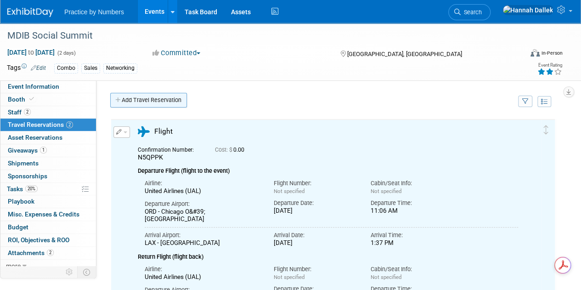
click at [140, 102] on link "Add Travel Reservation" at bounding box center [148, 100] width 77 height 15
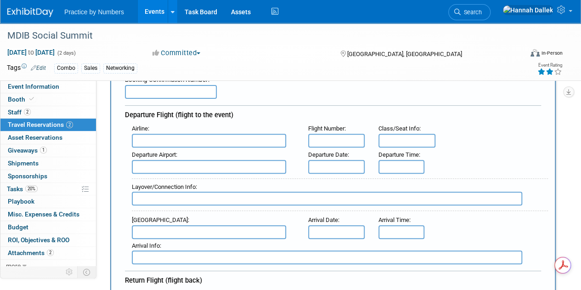
scroll to position [92, 0]
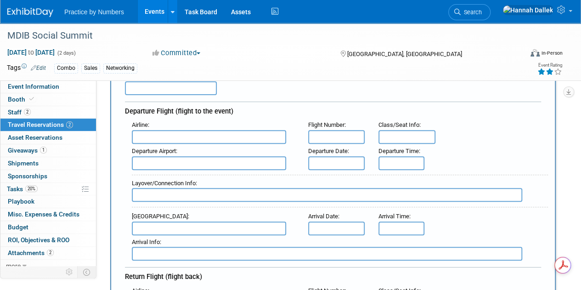
click at [173, 88] on input "text" at bounding box center [171, 88] width 92 height 14
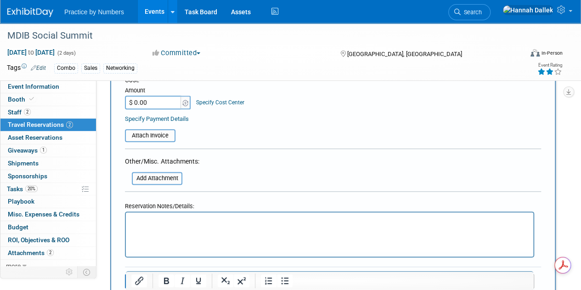
scroll to position [505, 0]
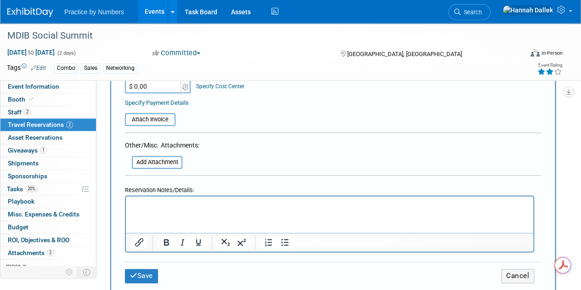
type input "CANCELLED"
click at [157, 209] on html at bounding box center [329, 202] width 407 height 13
paste body "Rich Text Area. Press ALT-0 for help."
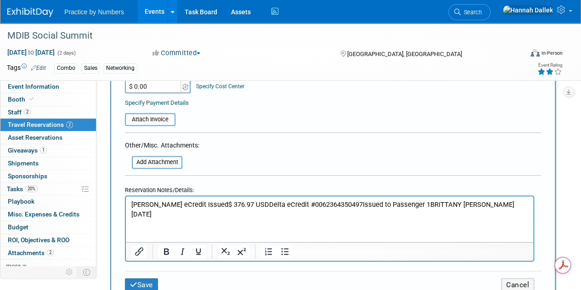
click at [202, 204] on p "BRITTANY LEE BRYANTDelta eCredit Issued$ 376.97 USDDelta eCredit #0062364350497…" at bounding box center [329, 208] width 397 height 19
click at [264, 204] on p "BRITTANY LEE BRYANT Delta eCredit Issued$ 376.97 USDDelta eCredit #006236435049…" at bounding box center [329, 208] width 397 height 19
click at [307, 204] on p "BRITTANY LEE BRYANT Delta eCredit Issued $ 376.97 USDDelta eCredit #00623643504…" at bounding box center [329, 208] width 397 height 19
click at [401, 204] on p "BRITTANY LEE BRYANT Delta eCredit Issued $ 376.97 USD Delta eCredit #0062364350…" at bounding box center [329, 208] width 397 height 19
click at [469, 204] on p "BRITTANY LEE BRYANT Delta eCredit Issued $ 376.97 USD Delta eCredit #0062364350…" at bounding box center [329, 208] width 397 height 19
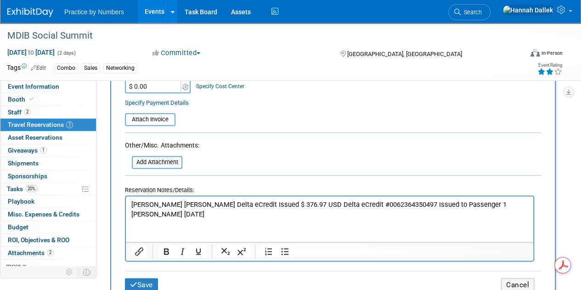
click at [157, 213] on p "BRITTANY LEE BRYANT Delta eCredit Issued $ 376.97 USD Delta eCredit #0062364350…" at bounding box center [329, 208] width 397 height 19
drag, startPoint x: 204, startPoint y: 203, endPoint x: 129, endPoint y: 204, distance: 74.4
click at [129, 204] on html "BRITTANY LEE BRYANT Delta eCredit Issued $ 376.97 USD Delta eCredit #0062364350…" at bounding box center [329, 207] width 407 height 22
click at [395, 204] on p "Delta eCredit Issued $ 376.97 USD Delta eCredit #0062364350497 Issued to Passen…" at bounding box center [329, 208] width 397 height 19
click at [235, 203] on p "Delta eCredit Issued $ 376.97 USD Delta eCredit #0062364350497 Issued to Passen…" at bounding box center [329, 208] width 397 height 19
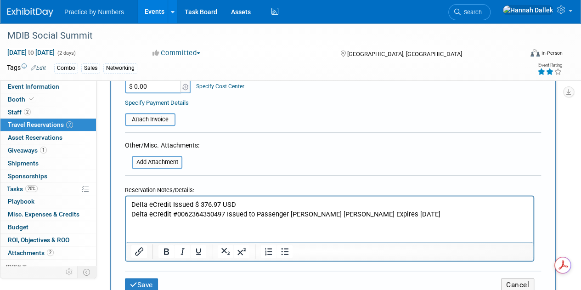
drag, startPoint x: 226, startPoint y: 212, endPoint x: 232, endPoint y: 213, distance: 5.7
click at [227, 212] on p "Delta eCredit #0062364350497 Issued to Passenger BRITTANY LEE BRYANT Expires Se…" at bounding box center [329, 214] width 397 height 10
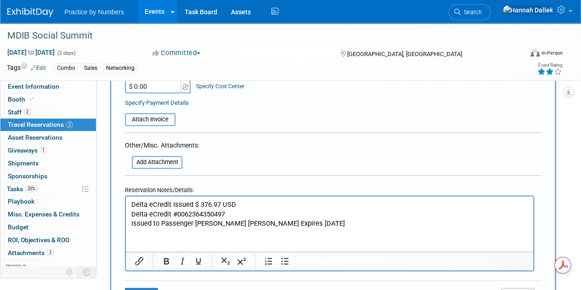
click at [267, 222] on p "Issued to Passenger BRITTANY LEE BRYANT Expires Sep 15, 2026" at bounding box center [329, 223] width 397 height 10
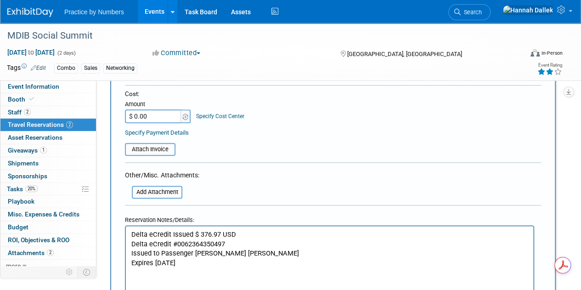
scroll to position [551, 0]
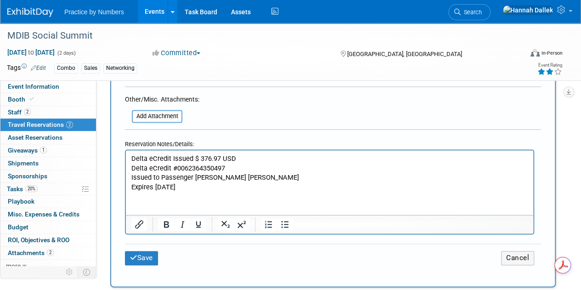
drag, startPoint x: 196, startPoint y: 189, endPoint x: 249, endPoint y: 304, distance: 127.3
click at [126, 158] on html "Delta eCredit Issued $ 376.97 USD Delta eCredit #0062364350497 Issued to Passen…" at bounding box center [329, 170] width 407 height 41
click at [240, 136] on div "Reservation Notes/Details:" at bounding box center [329, 142] width 409 height 13
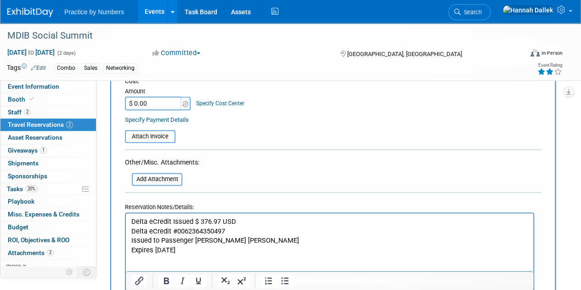
scroll to position [459, 0]
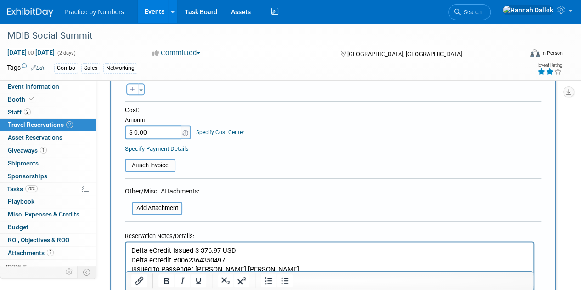
click at [149, 129] on input "$ 0.00" at bounding box center [153, 132] width 57 height 14
type input "$ 376.97"
click at [149, 162] on input "file" at bounding box center [119, 165] width 109 height 11
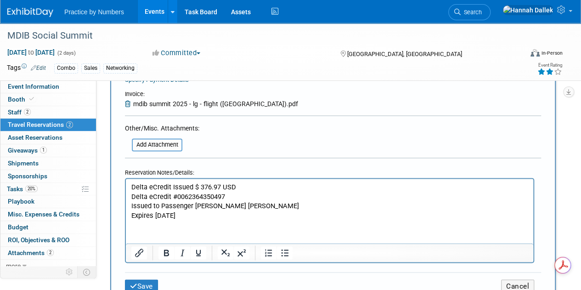
scroll to position [551, 0]
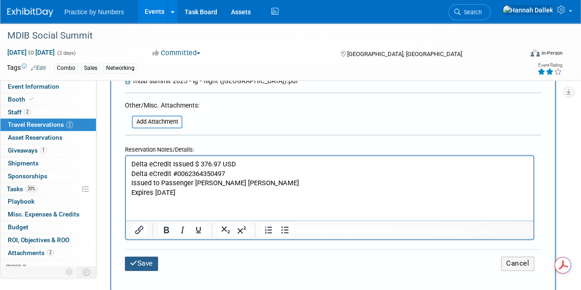
click at [136, 261] on icon "submit" at bounding box center [133, 262] width 7 height 7
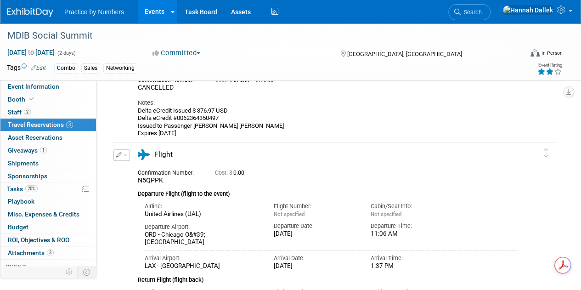
scroll to position [92, 0]
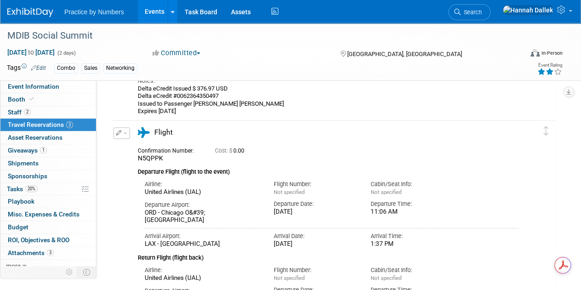
click at [123, 133] on span "button" at bounding box center [125, 133] width 4 height 2
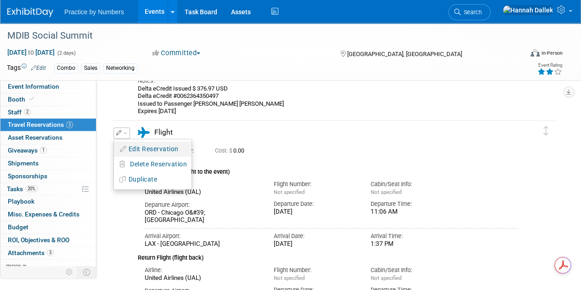
click at [139, 147] on button "Edit Reservation" at bounding box center [153, 148] width 78 height 13
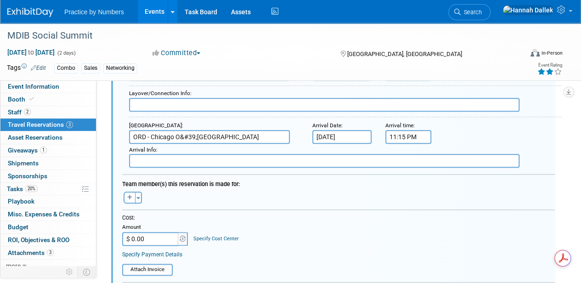
scroll to position [475, 0]
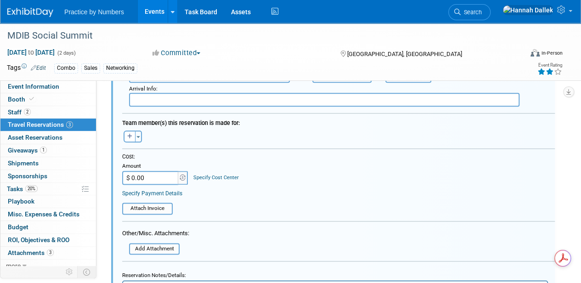
click at [157, 179] on input "$ 0.00" at bounding box center [150, 178] width 57 height 14
paste input "397.96"
type input "$ 397.96"
click at [239, 194] on table "Attach Invoice" at bounding box center [338, 204] width 432 height 20
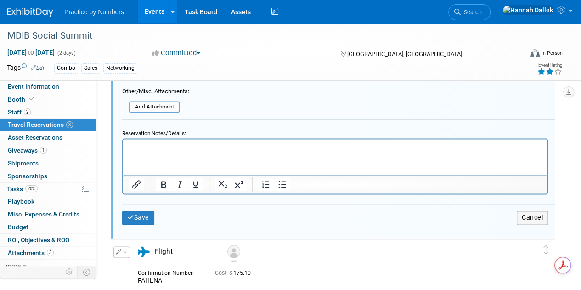
scroll to position [612, 0]
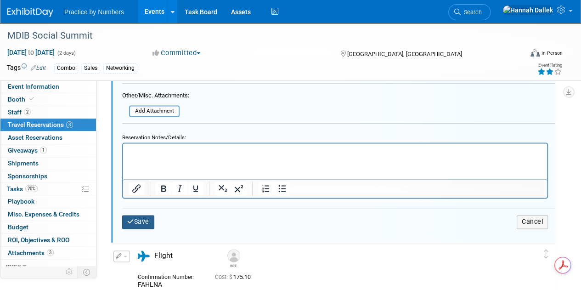
click at [137, 215] on button "Save" at bounding box center [138, 221] width 32 height 13
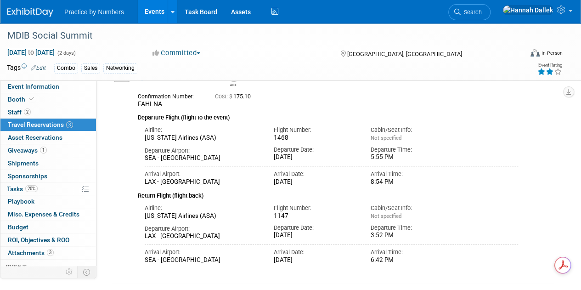
scroll to position [0, 0]
drag, startPoint x: 396, startPoint y: 192, endPoint x: 367, endPoint y: 192, distance: 28.5
click at [367, 186] on div "Arrival Time: 8:54 PM" at bounding box center [411, 176] width 97 height 20
copy div "8:54 PM"
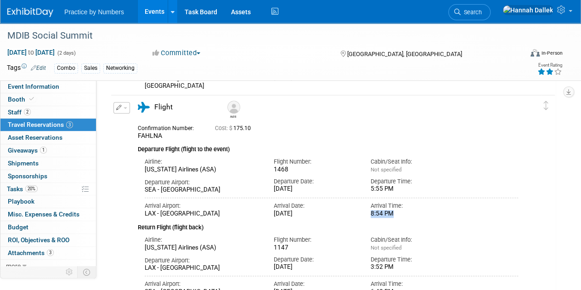
scroll to position [321, 0]
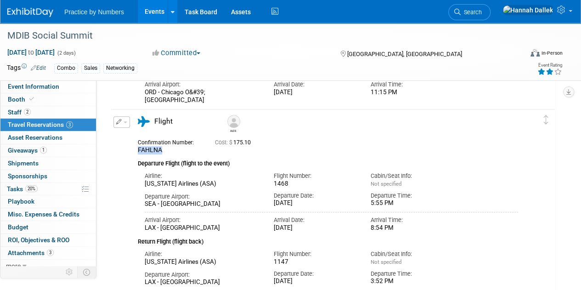
drag, startPoint x: 162, startPoint y: 150, endPoint x: 139, endPoint y: 148, distance: 24.0
click at [139, 148] on div "FAHLNA" at bounding box center [169, 150] width 63 height 8
click at [143, 148] on span "FAHLNA" at bounding box center [150, 149] width 24 height 7
drag, startPoint x: 162, startPoint y: 149, endPoint x: 137, endPoint y: 149, distance: 24.3
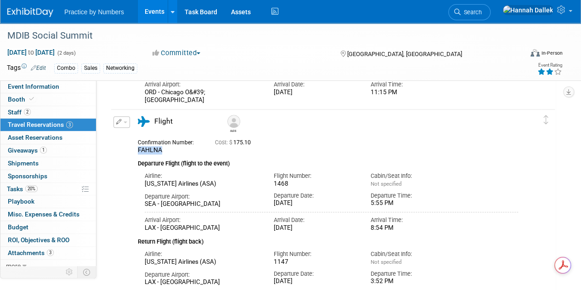
click at [137, 149] on div "Confirmation Number: FAHLNA" at bounding box center [169, 145] width 77 height 18
copy span "FAHLNA"
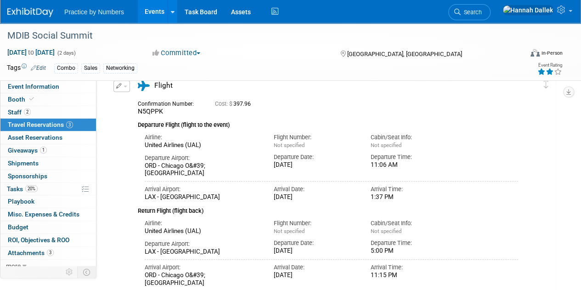
scroll to position [138, 0]
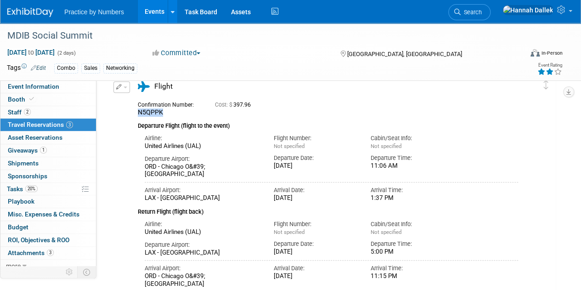
drag, startPoint x: 168, startPoint y: 110, endPoint x: 138, endPoint y: 110, distance: 29.8
click at [138, 110] on div "N5QPPK" at bounding box center [169, 112] width 63 height 8
copy span "N5QPPK"
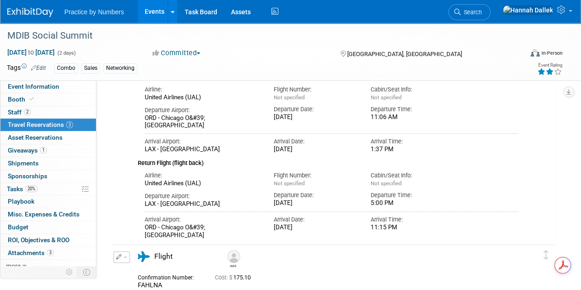
scroll to position [1, 0]
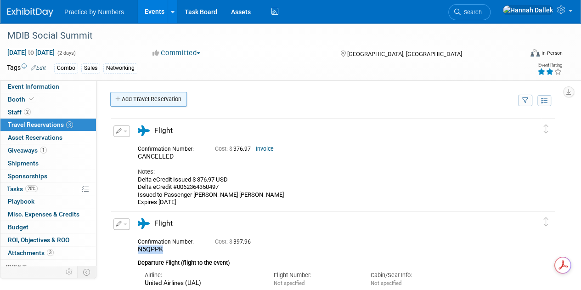
click at [126, 96] on link "Add Travel Reservation" at bounding box center [148, 99] width 77 height 15
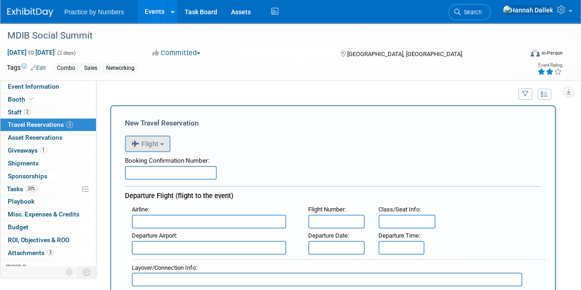
scroll to position [8, 0]
click at [161, 138] on button "Flight" at bounding box center [147, 143] width 45 height 17
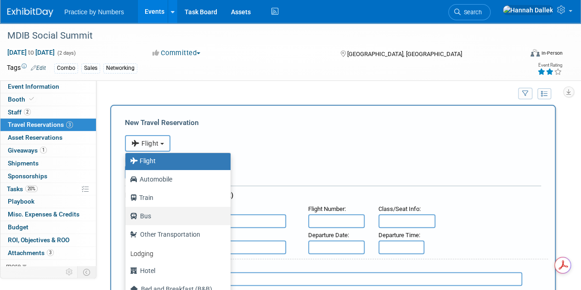
scroll to position [39, 0]
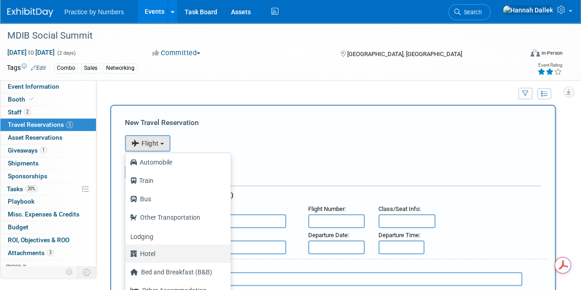
click at [151, 252] on label "Hotel" at bounding box center [175, 253] width 91 height 15
click at [127, 252] on input "Hotel" at bounding box center [124, 252] width 6 height 6
select select "6"
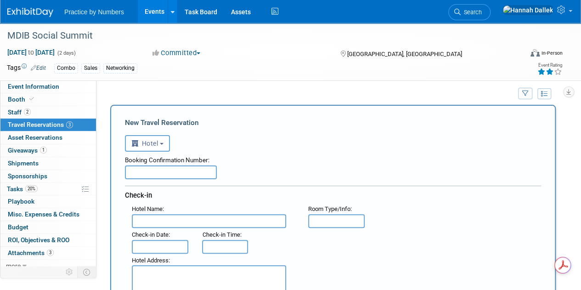
click at [179, 176] on input "text" at bounding box center [171, 172] width 92 height 14
paste input "2F4URANQ"
type input "2F4URANQ"
click at [169, 220] on input "text" at bounding box center [209, 221] width 154 height 14
paste input "Fairmont Century Plaza"
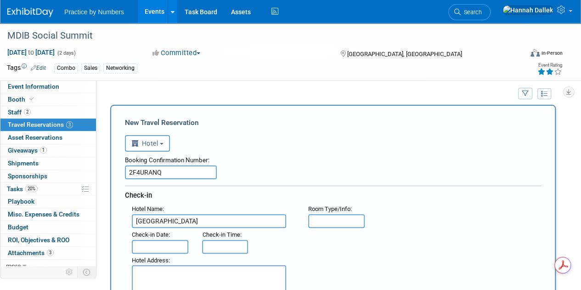
type input "Fairmont Century Plaza"
click at [211, 267] on textarea at bounding box center [209, 281] width 154 height 32
paste textarea "2025 Ave of the Stars, Los Angeles, CA 90067"
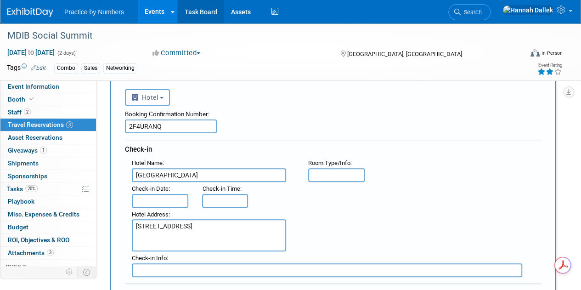
type textarea "2025 Ave of the Stars, Los Angeles, CA 90067"
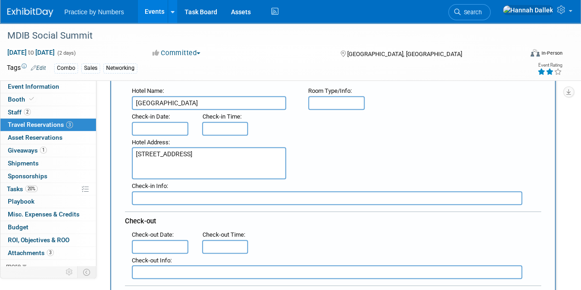
scroll to position [145, 0]
